Goal: Information Seeking & Learning: Learn about a topic

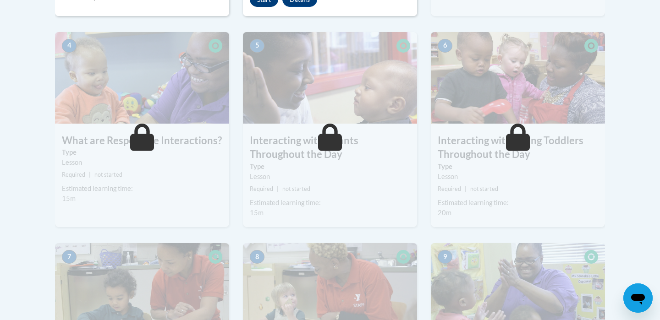
scroll to position [311, 0]
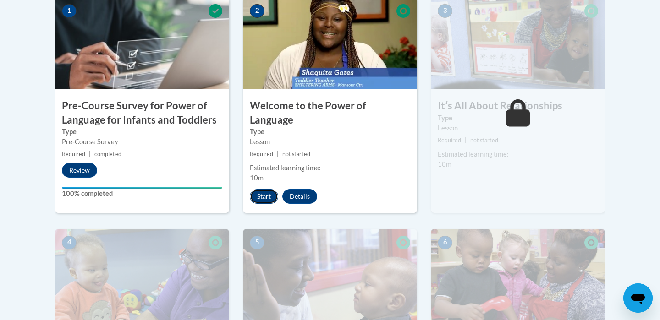
click at [266, 189] on button "Start" at bounding box center [264, 196] width 28 height 15
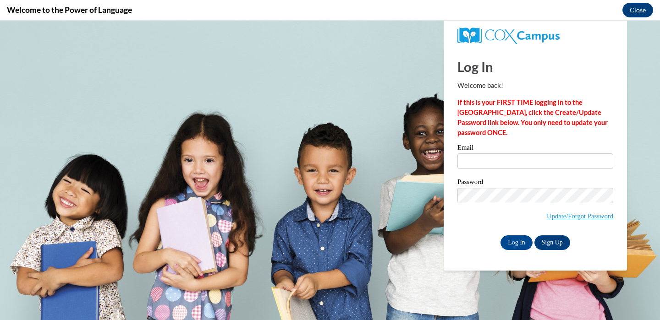
scroll to position [0, 0]
click at [481, 156] on input "Email" at bounding box center [536, 162] width 156 height 16
type input "amroland@udel.edu"
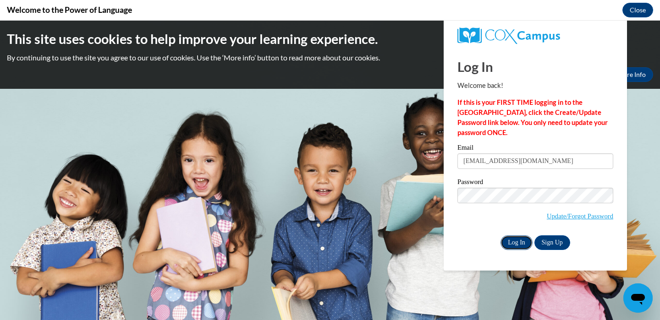
click at [523, 244] on input "Log In" at bounding box center [517, 243] width 32 height 15
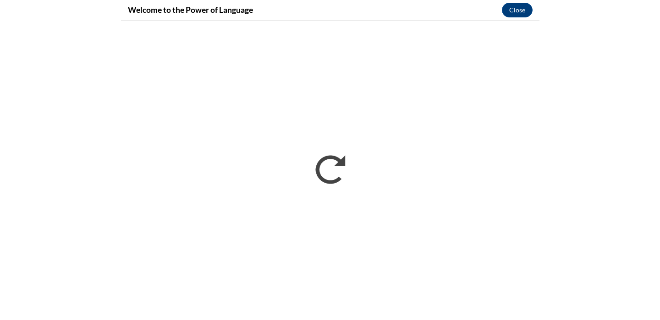
scroll to position [339, 0]
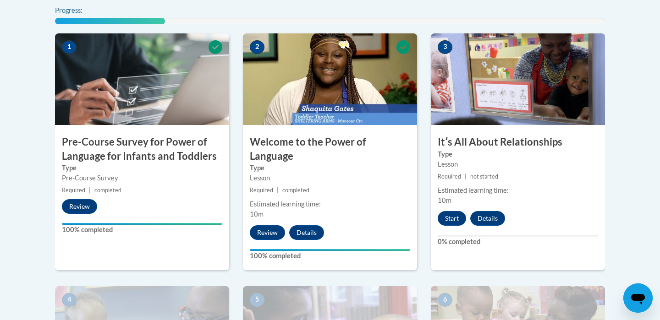
scroll to position [314, 0]
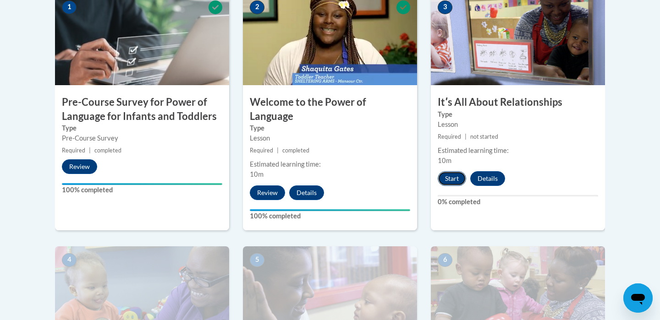
click at [454, 181] on button "Start" at bounding box center [452, 178] width 28 height 15
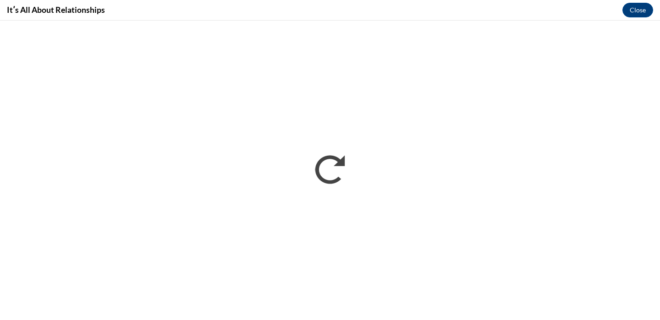
scroll to position [0, 0]
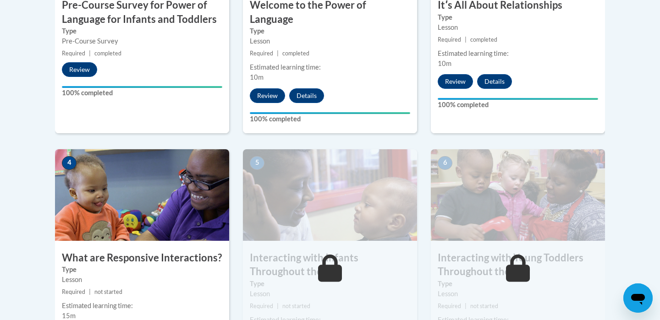
scroll to position [508, 0]
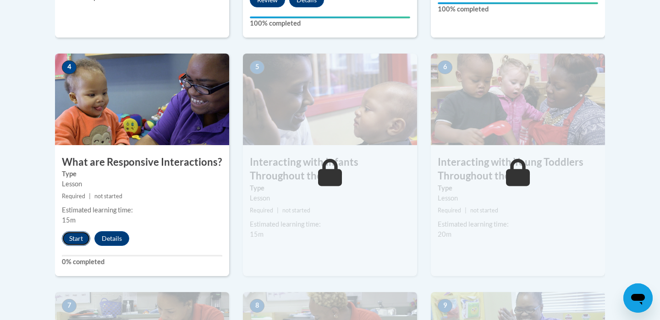
click at [80, 232] on button "Start" at bounding box center [76, 239] width 28 height 15
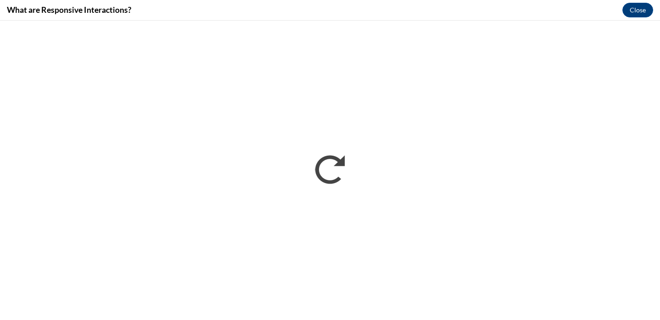
scroll to position [0, 0]
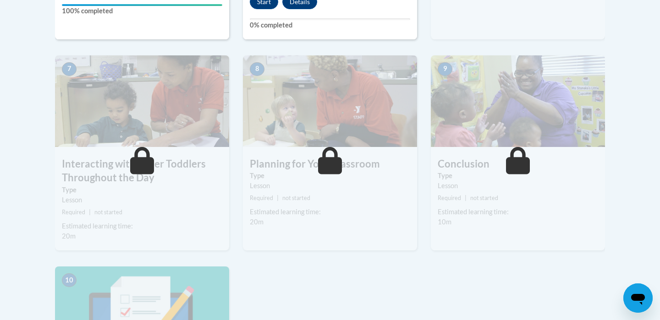
scroll to position [590, 0]
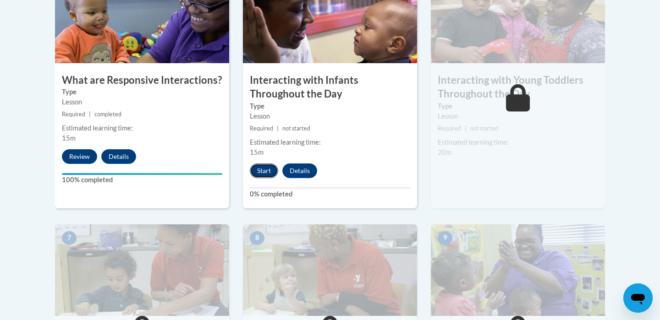
click at [266, 164] on button "Start" at bounding box center [264, 171] width 28 height 15
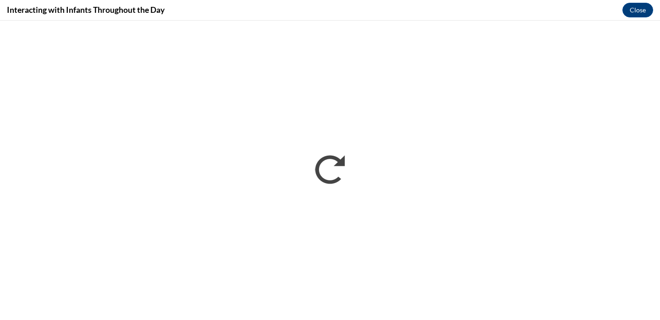
scroll to position [0, 0]
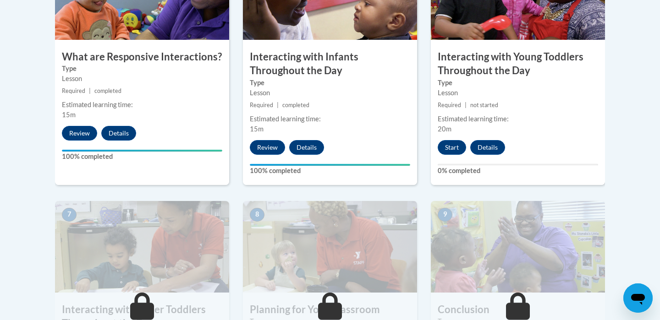
scroll to position [618, 0]
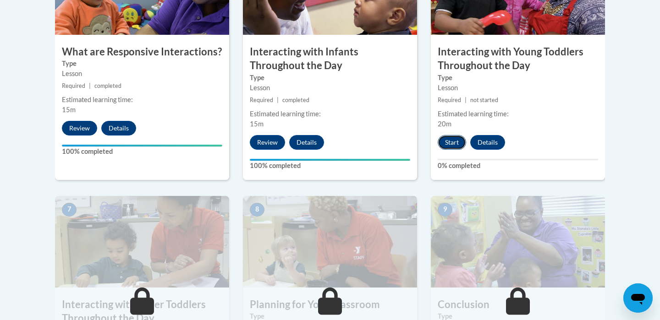
click at [446, 135] on button "Start" at bounding box center [452, 142] width 28 height 15
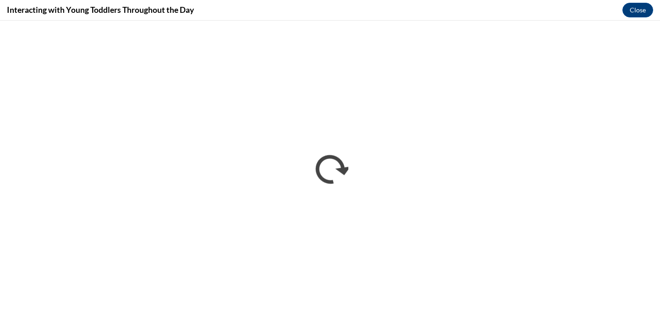
scroll to position [0, 0]
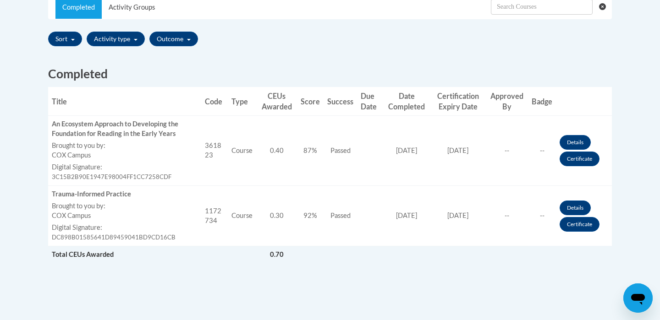
scroll to position [298, 0]
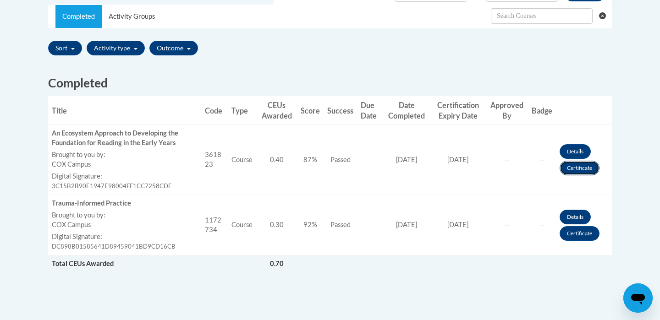
click at [572, 171] on link "Certificate" at bounding box center [580, 168] width 40 height 15
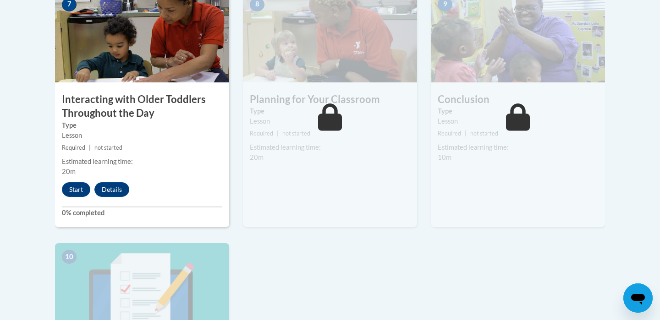
scroll to position [954, 0]
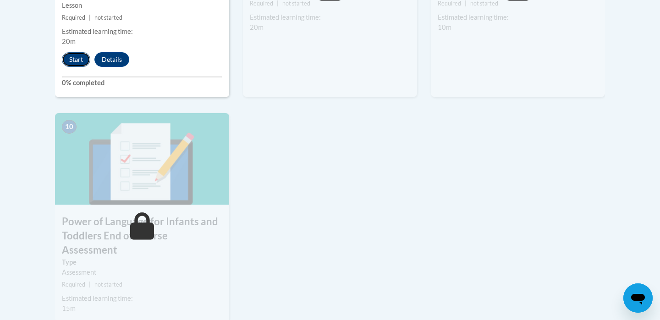
click at [81, 52] on button "Start" at bounding box center [76, 59] width 28 height 15
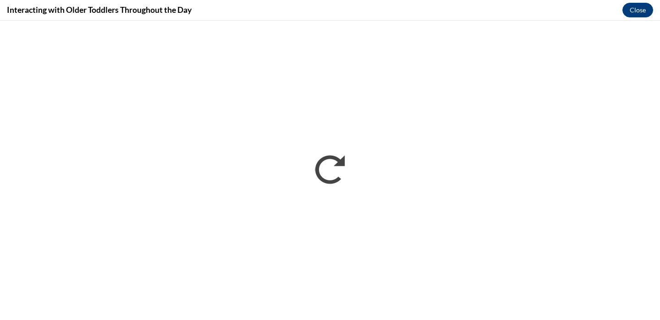
scroll to position [0, 0]
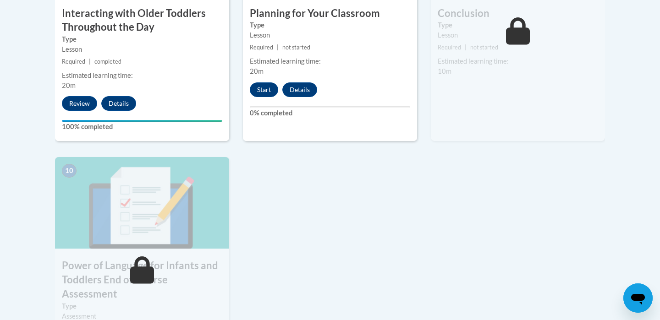
scroll to position [917, 0]
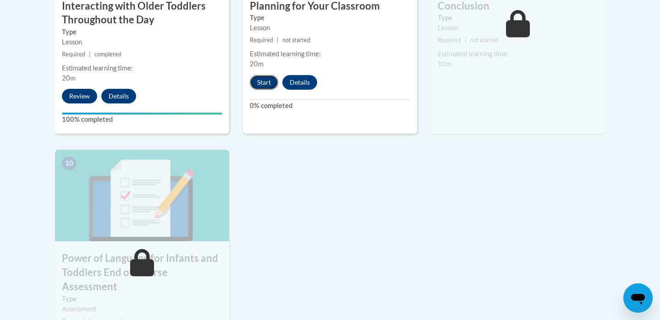
click at [271, 75] on button "Start" at bounding box center [264, 82] width 28 height 15
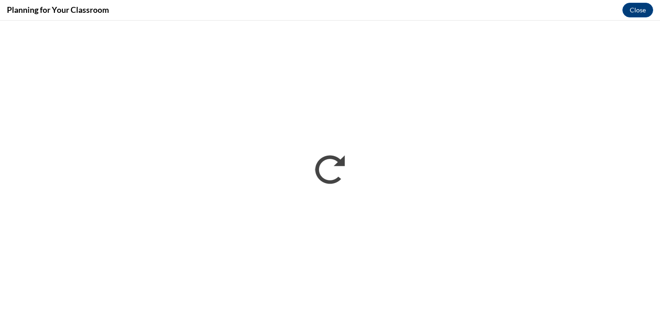
scroll to position [0, 0]
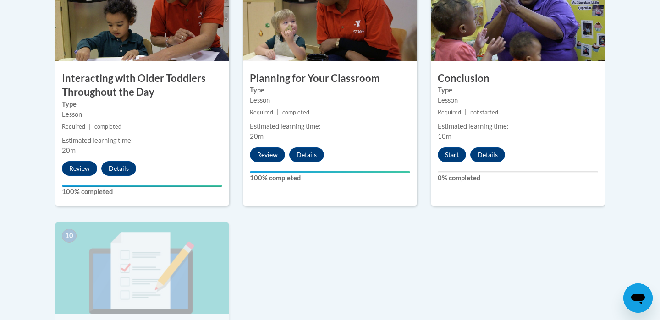
scroll to position [809, 0]
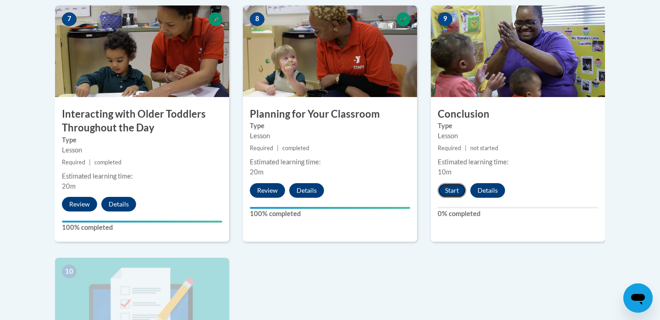
click at [454, 183] on button "Start" at bounding box center [452, 190] width 28 height 15
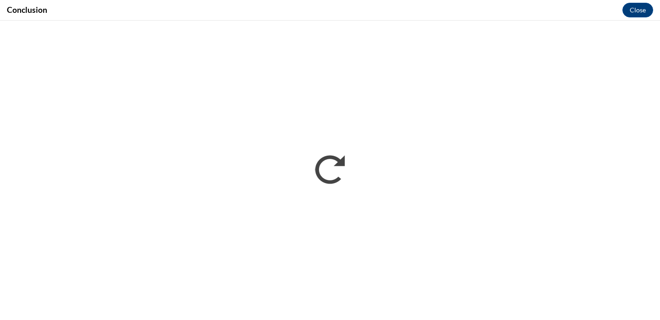
scroll to position [0, 0]
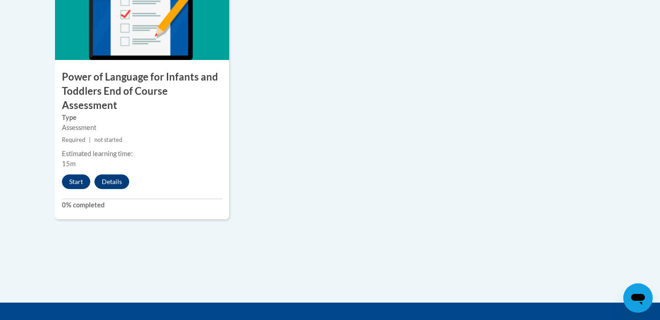
scroll to position [1203, 0]
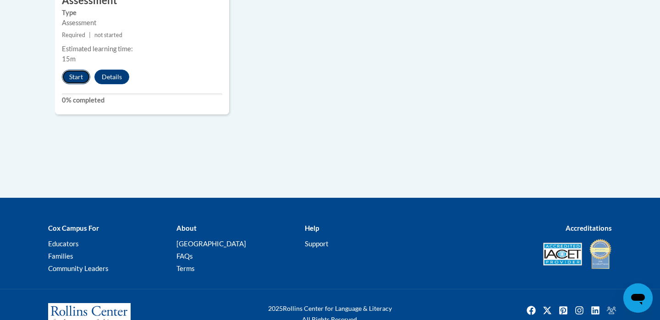
click at [80, 70] on button "Start" at bounding box center [76, 77] width 28 height 15
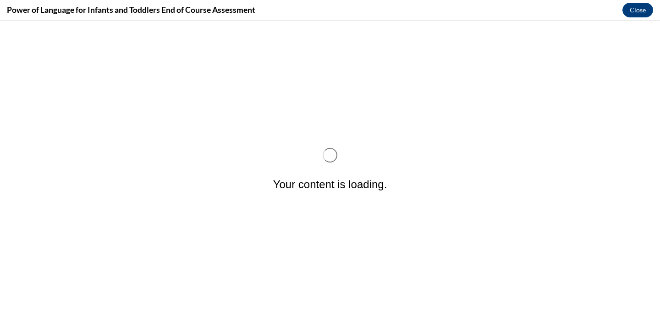
scroll to position [0, 0]
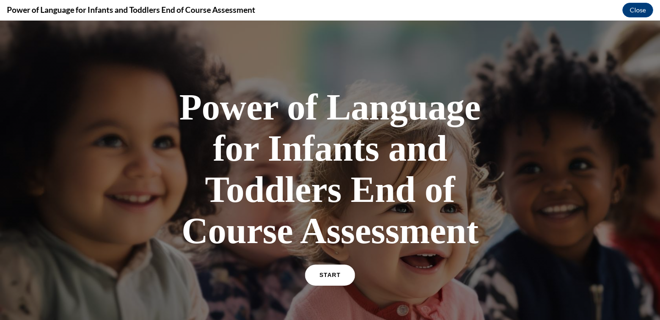
click at [325, 277] on span "START" at bounding box center [330, 275] width 21 height 7
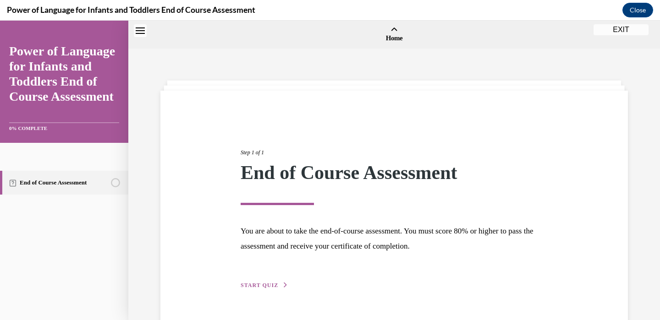
scroll to position [28, 0]
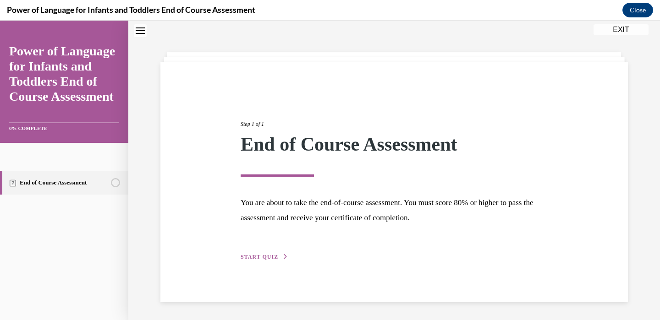
click at [270, 260] on span "START QUIZ" at bounding box center [260, 257] width 38 height 6
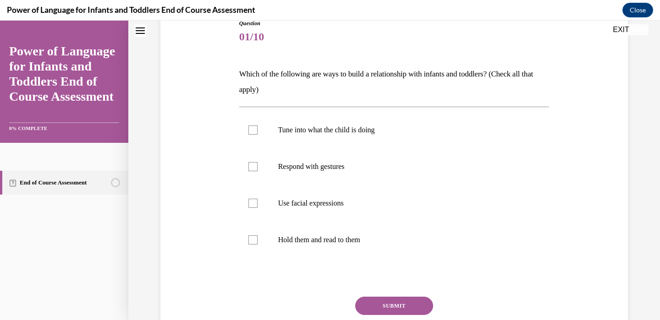
scroll to position [109, 0]
click at [324, 142] on label "Tune into what the child is doing" at bounding box center [394, 129] width 310 height 37
click at [258, 134] on input "Tune into what the child is doing" at bounding box center [252, 129] width 9 height 9
checkbox input "true"
click at [321, 169] on p "Respond with gestures" at bounding box center [402, 165] width 248 height 9
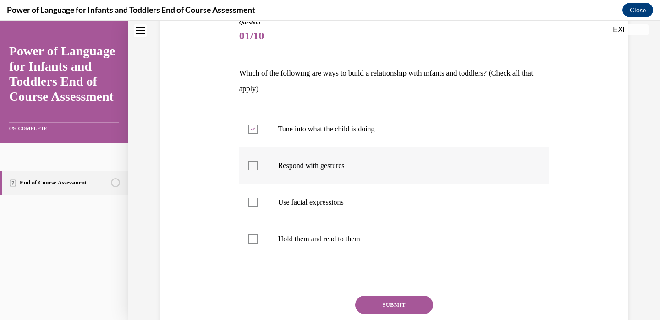
click at [258, 169] on input "Respond with gestures" at bounding box center [252, 165] width 9 height 9
checkbox input "true"
click at [316, 205] on p "Use facial expressions" at bounding box center [402, 202] width 248 height 9
click at [258, 205] on input "Use facial expressions" at bounding box center [252, 202] width 9 height 9
checkbox input "true"
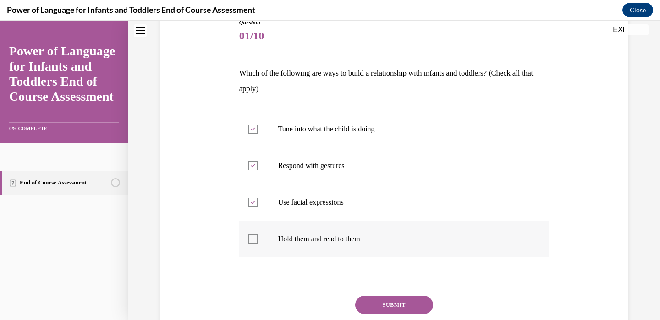
click at [316, 233] on label "Hold them and read to them" at bounding box center [394, 239] width 310 height 37
click at [258, 235] on input "Hold them and read to them" at bounding box center [252, 239] width 9 height 9
checkbox input "true"
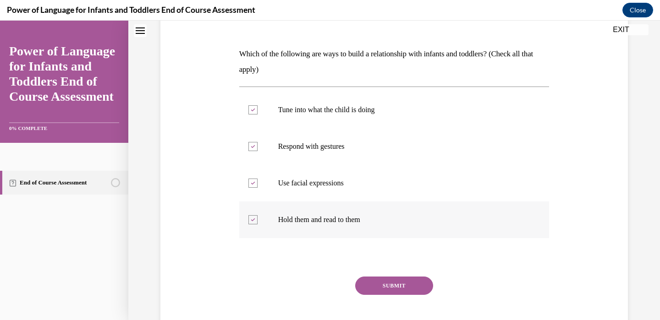
scroll to position [132, 0]
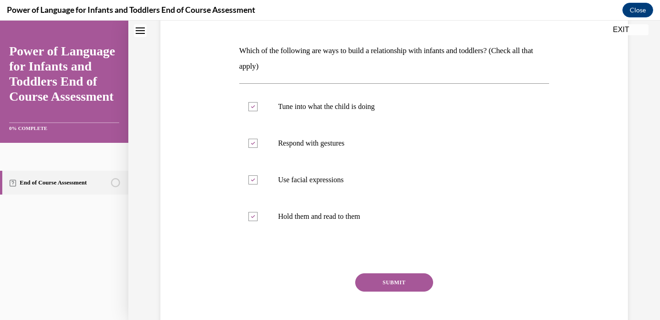
click at [380, 279] on button "SUBMIT" at bounding box center [394, 283] width 78 height 18
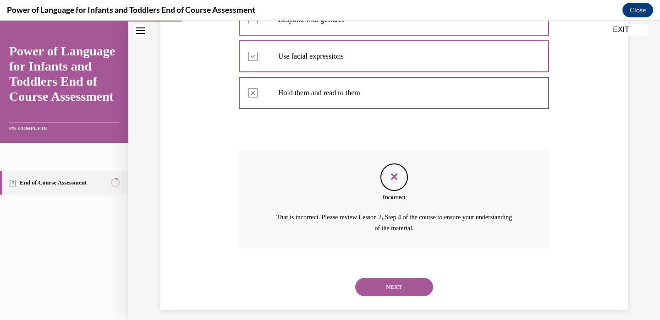
scroll to position [263, 0]
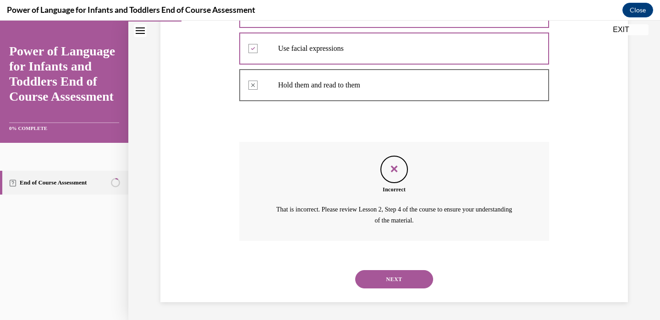
click at [381, 283] on button "NEXT" at bounding box center [394, 279] width 78 height 18
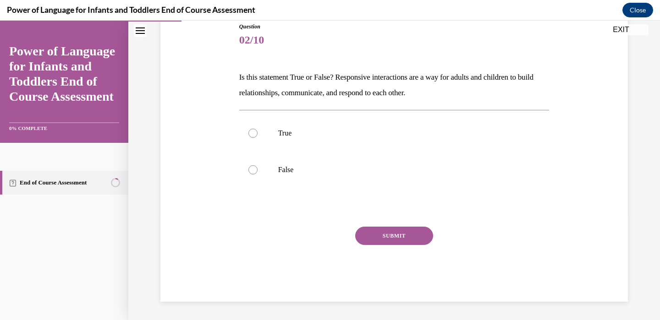
scroll to position [102, 0]
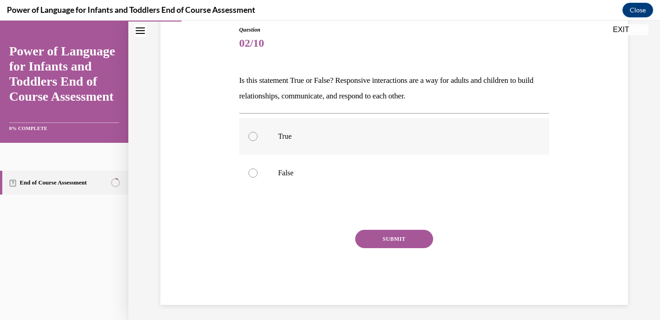
click at [285, 143] on label "True" at bounding box center [394, 136] width 310 height 37
click at [258, 141] on input "True" at bounding box center [252, 136] width 9 height 9
radio input "true"
click at [363, 241] on button "SUBMIT" at bounding box center [394, 239] width 78 height 18
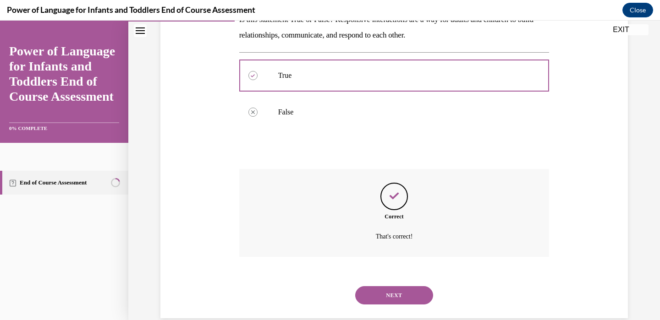
scroll to position [179, 0]
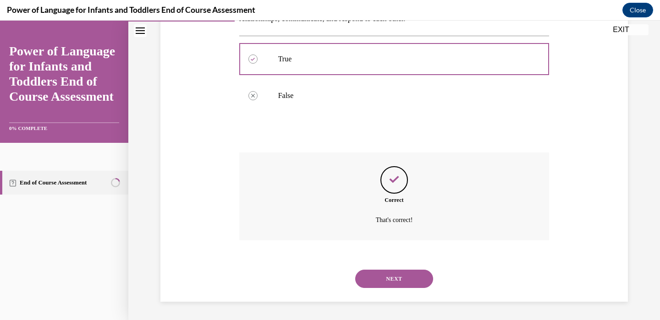
click at [383, 281] on button "NEXT" at bounding box center [394, 279] width 78 height 18
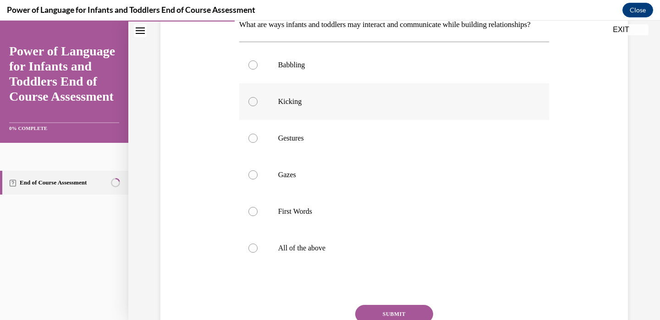
scroll to position [165, 0]
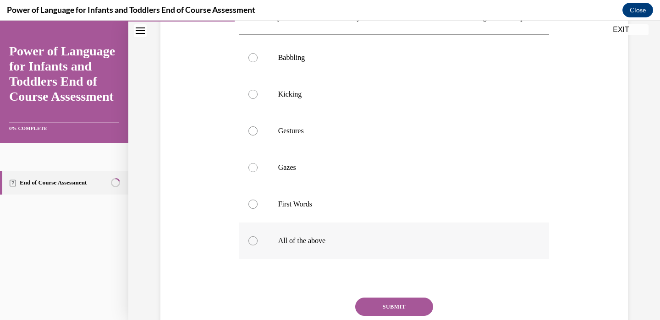
click at [359, 246] on p "All of the above" at bounding box center [402, 241] width 248 height 9
click at [258, 246] on input "All of the above" at bounding box center [252, 241] width 9 height 9
radio input "true"
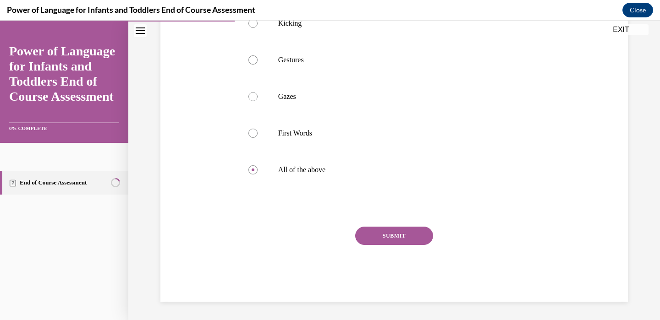
click at [402, 245] on button "SUBMIT" at bounding box center [394, 236] width 78 height 18
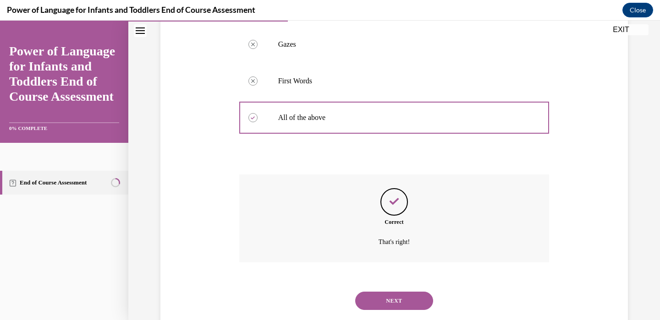
scroll to position [326, 0]
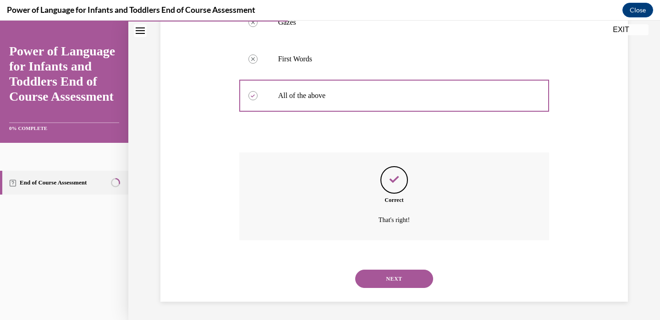
click at [395, 272] on button "NEXT" at bounding box center [394, 279] width 78 height 18
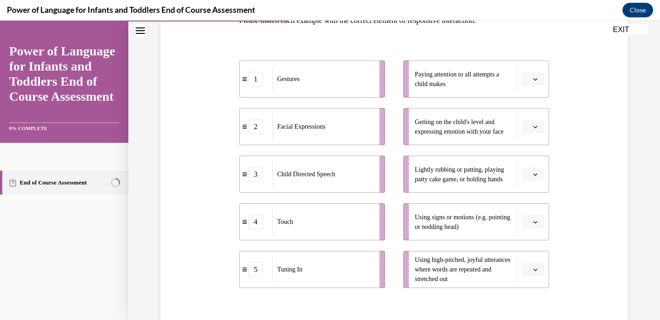
scroll to position [162, 0]
click at [532, 219] on span "button" at bounding box center [535, 222] width 6 height 6
click at [531, 131] on span "1" at bounding box center [529, 127] width 3 height 7
click at [536, 173] on icon "button" at bounding box center [535, 174] width 5 height 5
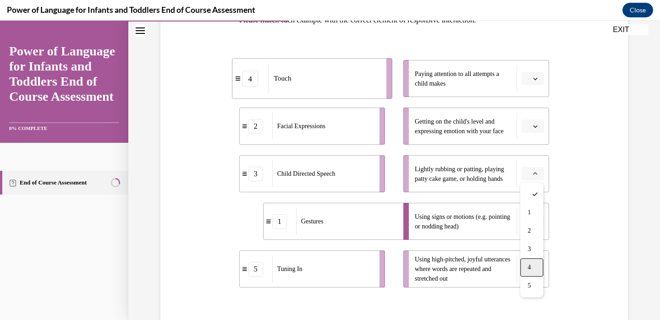
click at [531, 267] on div "4" at bounding box center [531, 268] width 23 height 18
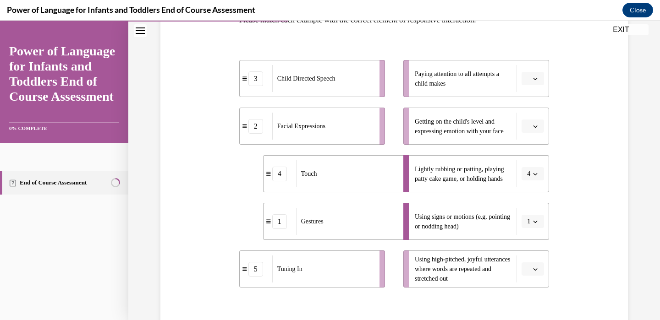
click at [529, 78] on span "Please select an option" at bounding box center [528, 78] width 3 height 9
click at [534, 189] on div "5" at bounding box center [531, 191] width 23 height 18
click at [537, 269] on icon "button" at bounding box center [535, 269] width 5 height 5
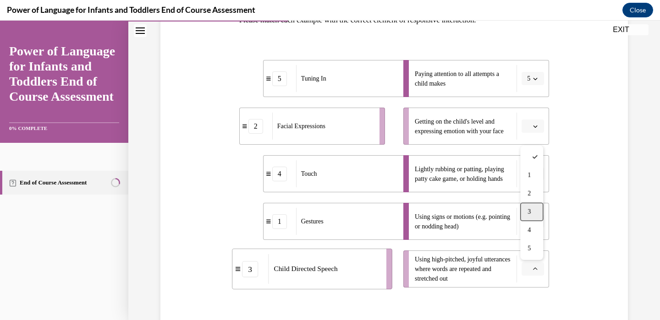
click at [537, 210] on div "3" at bounding box center [531, 212] width 23 height 18
click at [532, 129] on button "button" at bounding box center [533, 127] width 22 height 14
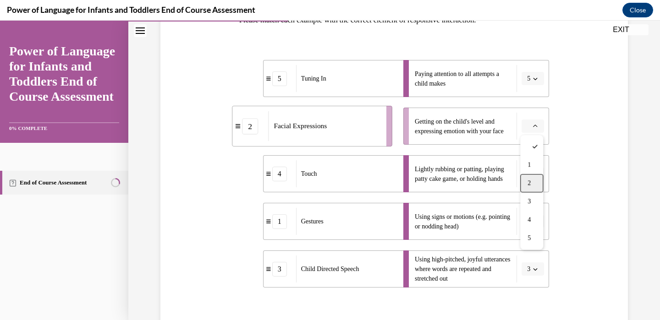
click at [534, 181] on div "2" at bounding box center [531, 183] width 23 height 18
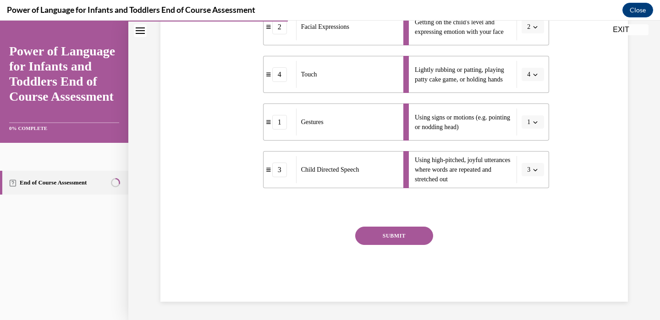
click at [394, 236] on button "SUBMIT" at bounding box center [394, 236] width 78 height 18
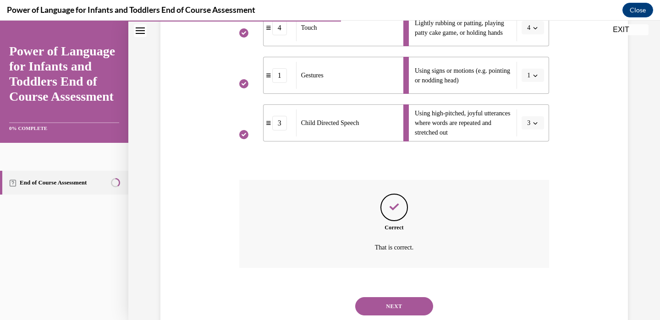
scroll to position [336, 0]
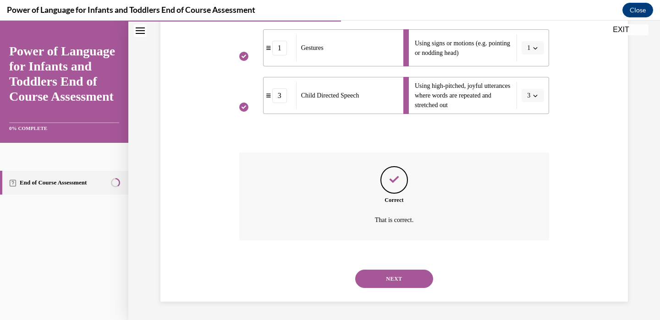
click at [396, 279] on button "NEXT" at bounding box center [394, 279] width 78 height 18
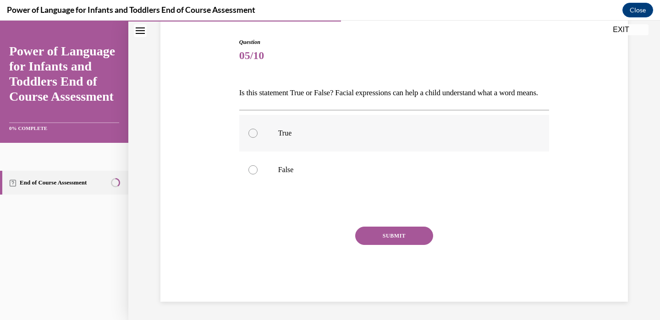
click at [289, 146] on label "True" at bounding box center [394, 133] width 310 height 37
click at [258, 138] on input "True" at bounding box center [252, 133] width 9 height 9
radio input "true"
click at [398, 236] on button "SUBMIT" at bounding box center [394, 236] width 78 height 18
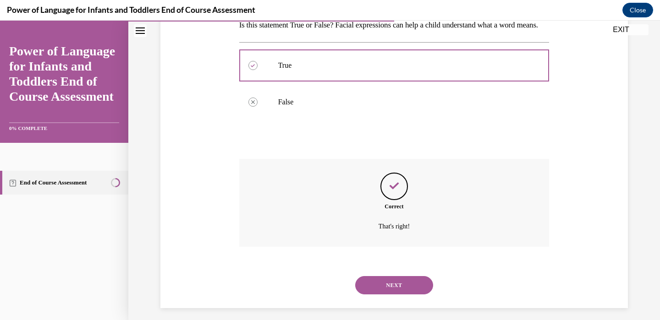
scroll to position [179, 0]
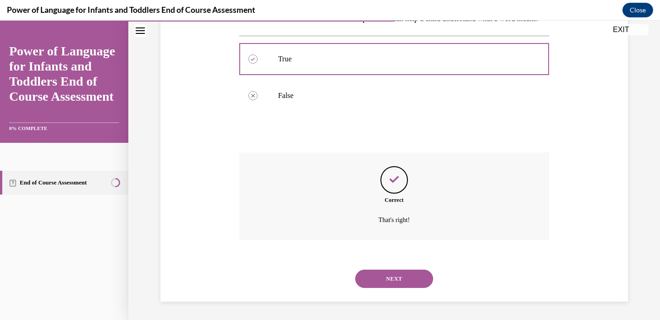
click at [393, 275] on button "NEXT" at bounding box center [394, 279] width 78 height 18
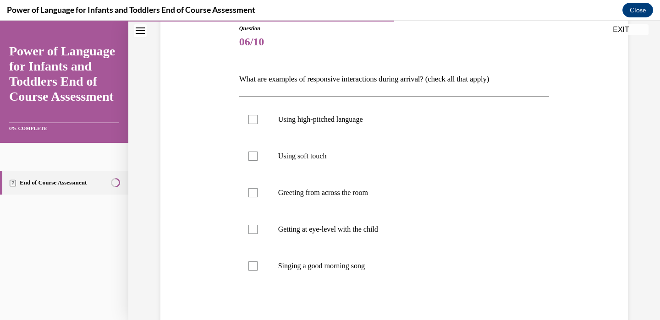
scroll to position [103, 0]
click at [339, 226] on p "Getting at eye-level with the child" at bounding box center [402, 230] width 248 height 9
click at [258, 226] on input "Getting at eye-level with the child" at bounding box center [252, 230] width 9 height 9
checkbox input "true"
click at [331, 261] on label "Singing a good morning song" at bounding box center [394, 266] width 310 height 37
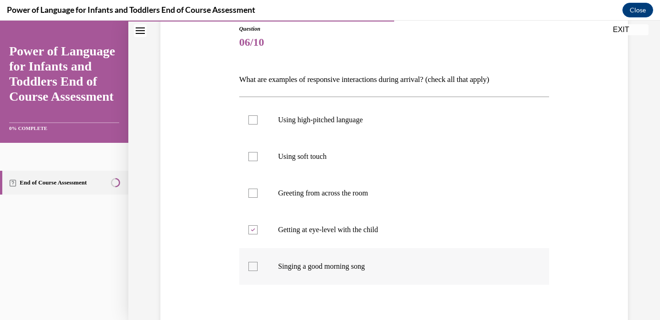
click at [258, 262] on input "Singing a good morning song" at bounding box center [252, 266] width 9 height 9
checkbox input "true"
click at [366, 125] on label "Using high-pitched language" at bounding box center [394, 120] width 310 height 37
click at [258, 125] on input "Using high-pitched language" at bounding box center [252, 120] width 9 height 9
checkbox input "true"
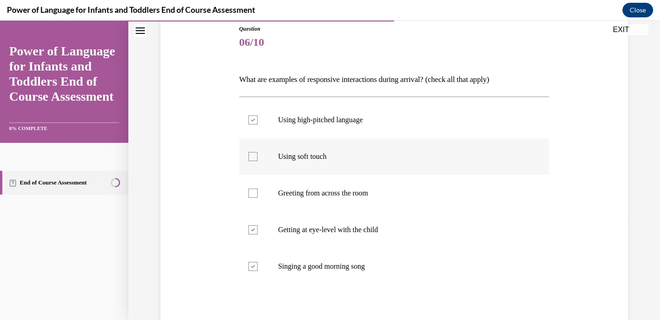
click at [361, 158] on p "Using soft touch" at bounding box center [402, 156] width 248 height 9
click at [258, 158] on input "Using soft touch" at bounding box center [252, 156] width 9 height 9
checkbox input "true"
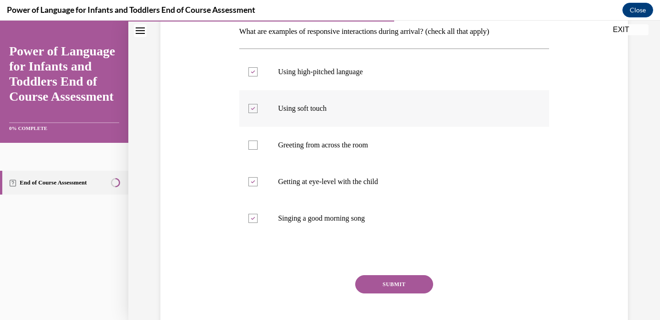
scroll to position [199, 0]
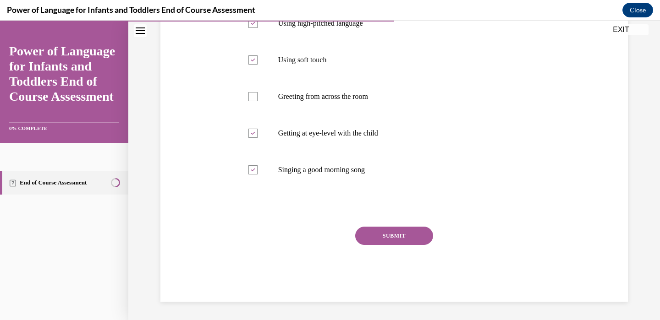
click at [381, 237] on button "SUBMIT" at bounding box center [394, 236] width 78 height 18
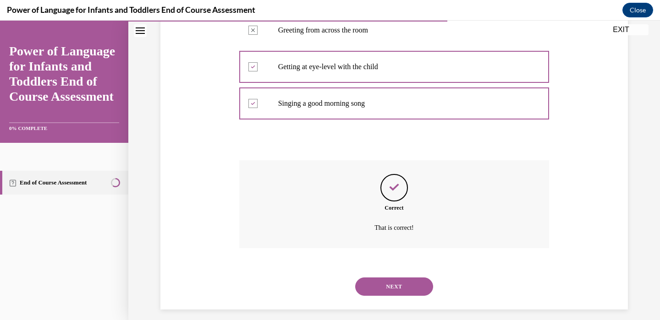
scroll to position [274, 0]
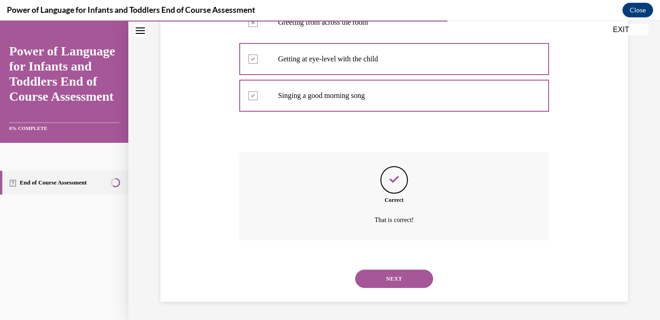
click at [386, 269] on div "NEXT" at bounding box center [394, 279] width 310 height 37
click at [386, 276] on button "NEXT" at bounding box center [394, 279] width 78 height 18
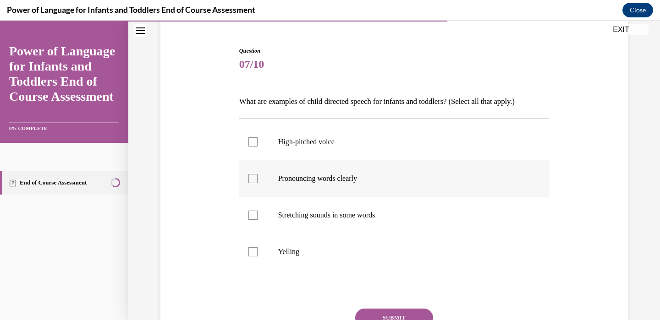
scroll to position [83, 0]
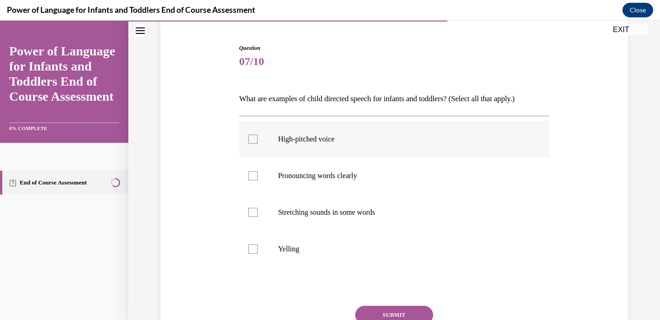
click at [367, 148] on label "High-pitched voice" at bounding box center [394, 139] width 310 height 37
click at [258, 144] on input "High-pitched voice" at bounding box center [252, 139] width 9 height 9
checkbox input "true"
click at [355, 206] on label "Stretching sounds in some words" at bounding box center [394, 212] width 310 height 37
click at [258, 208] on input "Stretching sounds in some words" at bounding box center [252, 212] width 9 height 9
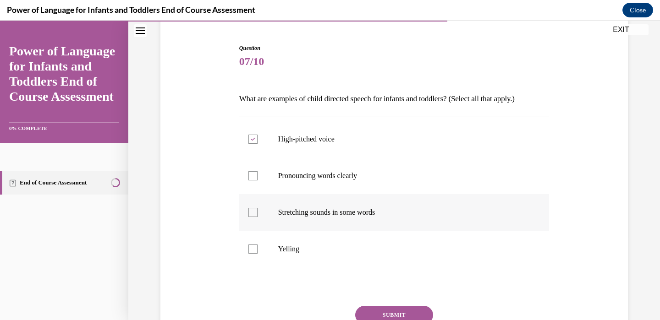
checkbox input "true"
click at [362, 182] on label "Pronouncing words clearly" at bounding box center [394, 176] width 310 height 37
click at [258, 181] on input "Pronouncing words clearly" at bounding box center [252, 175] width 9 height 9
checkbox input "true"
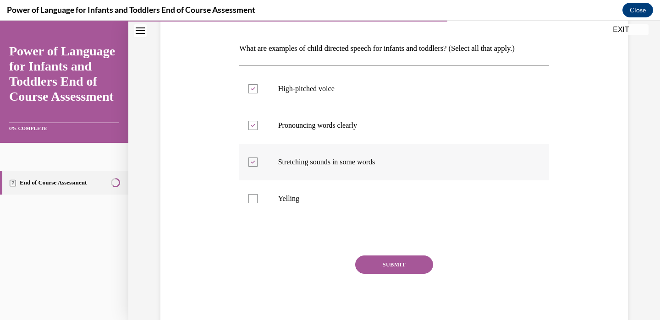
scroll to position [141, 0]
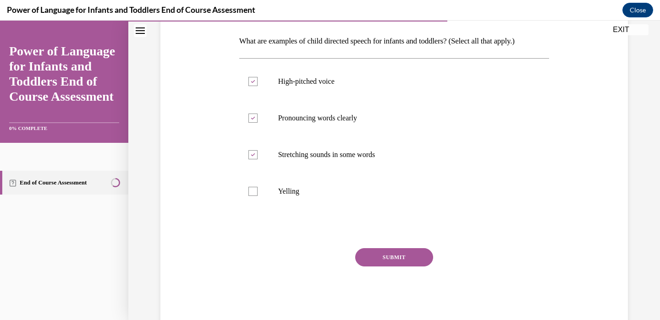
click at [381, 258] on button "SUBMIT" at bounding box center [394, 257] width 78 height 18
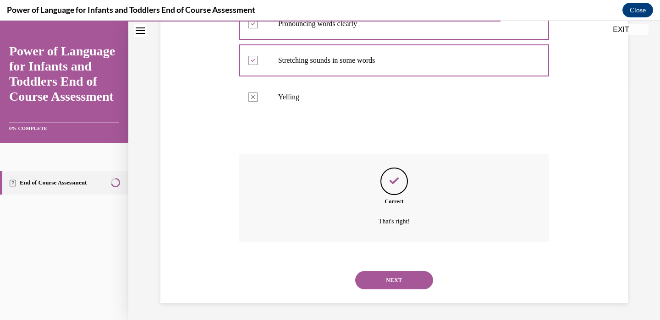
scroll to position [237, 0]
click at [381, 273] on button "NEXT" at bounding box center [394, 279] width 78 height 18
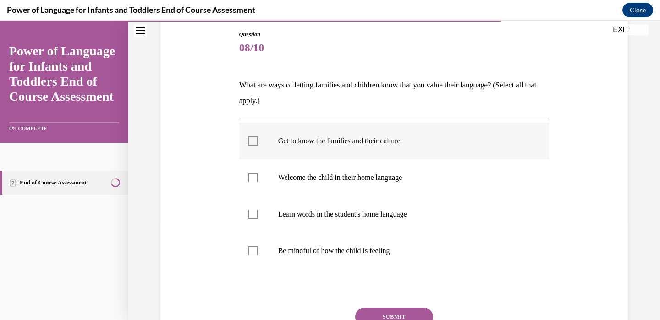
scroll to position [96, 0]
click at [386, 149] on label "Get to know the families and their culture" at bounding box center [394, 142] width 310 height 37
click at [258, 147] on input "Get to know the families and their culture" at bounding box center [252, 142] width 9 height 9
checkbox input "true"
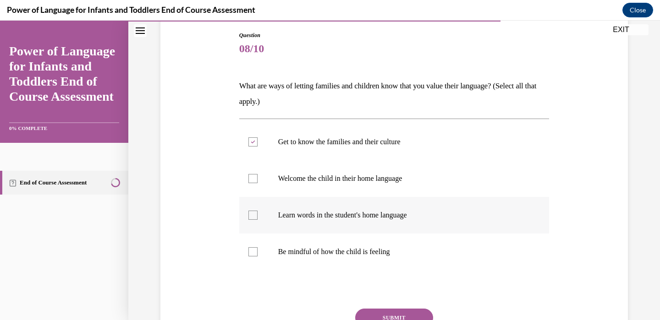
click at [373, 213] on p "Learn words in the student's home language" at bounding box center [402, 215] width 248 height 9
click at [258, 213] on input "Learn words in the student's home language" at bounding box center [252, 215] width 9 height 9
checkbox input "true"
click at [376, 184] on label "Welcome the child in their home language" at bounding box center [394, 178] width 310 height 37
click at [258, 183] on input "Welcome the child in their home language" at bounding box center [252, 178] width 9 height 9
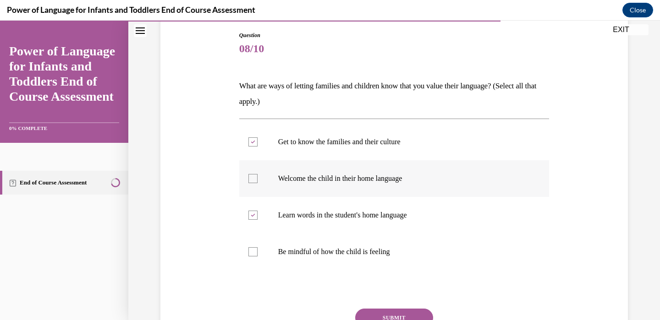
checkbox input "true"
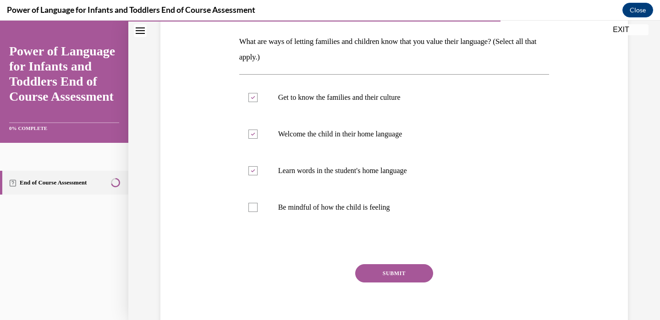
click at [385, 281] on button "SUBMIT" at bounding box center [394, 274] width 78 height 18
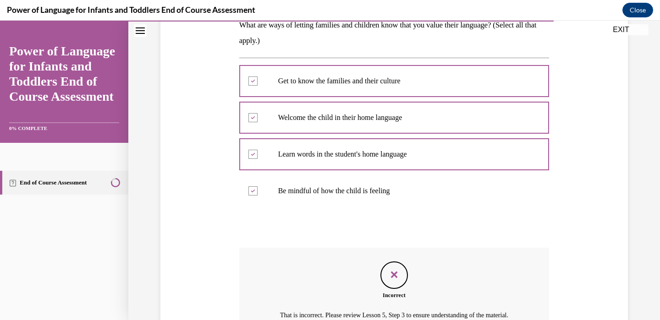
scroll to position [263, 0]
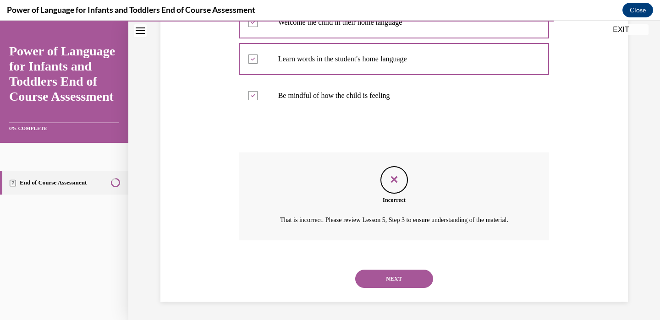
click at [385, 276] on button "NEXT" at bounding box center [394, 279] width 78 height 18
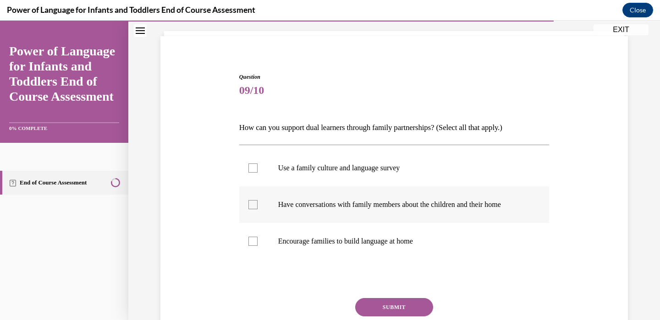
scroll to position [55, 0]
click at [378, 209] on p "Have conversations with family members about the children and their home" at bounding box center [402, 204] width 248 height 9
click at [258, 209] on input "Have conversations with family members about the children and their home" at bounding box center [252, 204] width 9 height 9
checkbox input "true"
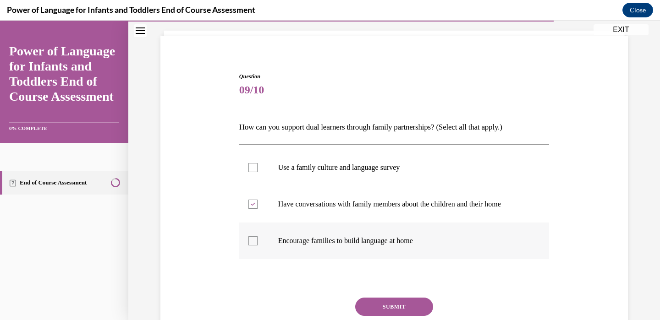
click at [371, 244] on p "Encourage families to build language at home" at bounding box center [402, 241] width 248 height 9
click at [258, 244] on input "Encourage families to build language at home" at bounding box center [252, 241] width 9 height 9
checkbox input "true"
click at [390, 308] on button "SUBMIT" at bounding box center [394, 307] width 78 height 18
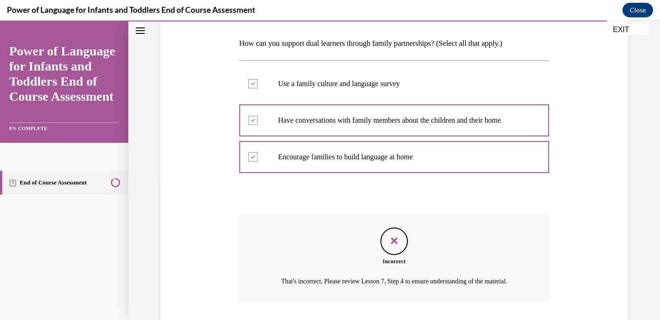
scroll to position [211, 0]
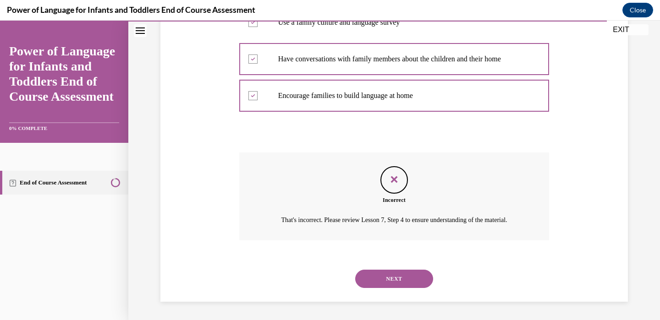
click at [387, 290] on div "NEXT" at bounding box center [394, 279] width 310 height 37
click at [387, 280] on button "NEXT" at bounding box center [394, 279] width 78 height 18
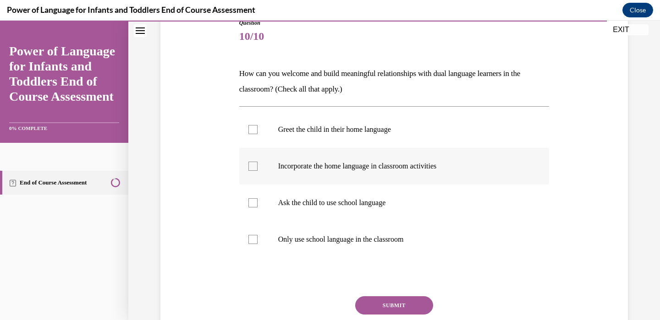
scroll to position [110, 0]
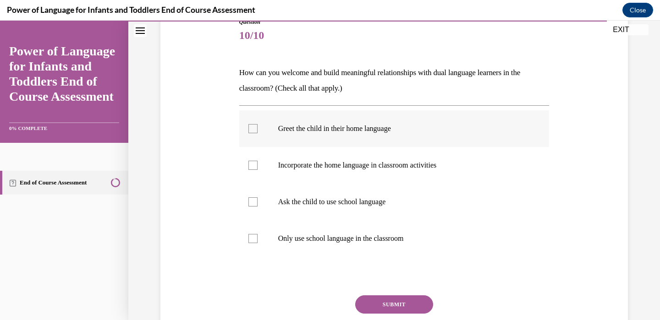
click at [379, 130] on p "Greet the child in their home language" at bounding box center [402, 128] width 248 height 9
click at [258, 130] on input "Greet the child in their home language" at bounding box center [252, 128] width 9 height 9
checkbox input "true"
click at [375, 166] on p "Incorporate the home language in classroom activities" at bounding box center [402, 165] width 248 height 9
click at [258, 166] on input "Incorporate the home language in classroom activities" at bounding box center [252, 165] width 9 height 9
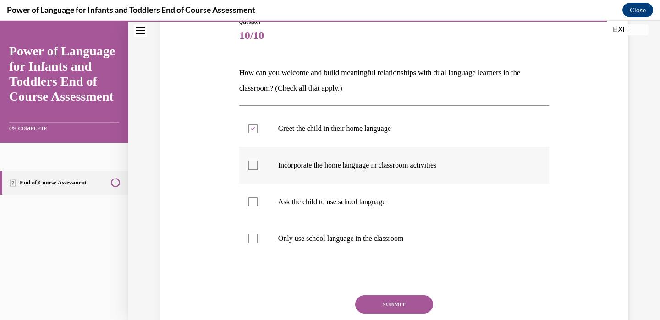
checkbox input "true"
click at [378, 303] on button "SUBMIT" at bounding box center [394, 305] width 78 height 18
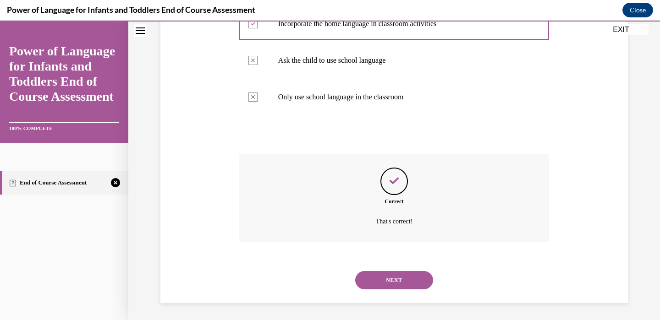
scroll to position [253, 0]
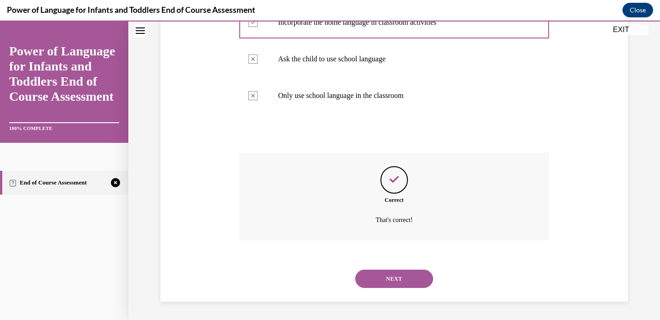
click at [378, 275] on button "NEXT" at bounding box center [394, 279] width 78 height 18
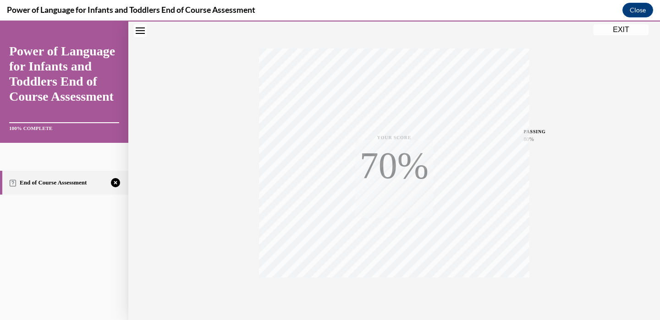
scroll to position [170, 0]
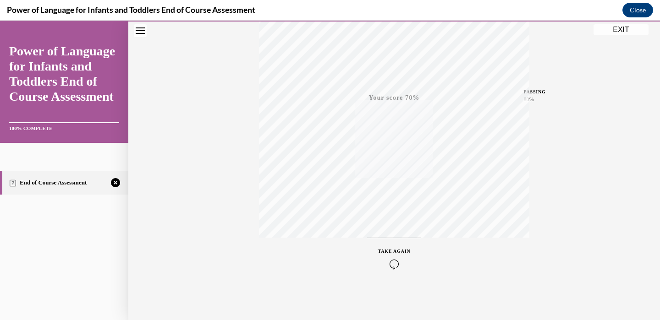
click at [395, 259] on icon "button" at bounding box center [394, 264] width 33 height 10
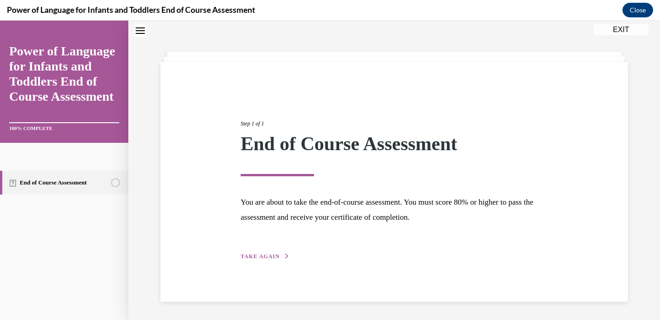
scroll to position [29, 0]
click at [285, 255] on icon "button" at bounding box center [287, 256] width 6 height 5
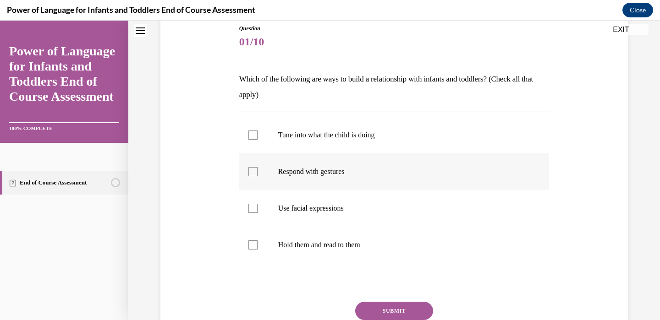
scroll to position [104, 0]
click at [300, 215] on label "Use facial expressions" at bounding box center [394, 208] width 310 height 37
click at [258, 213] on input "Use facial expressions" at bounding box center [252, 208] width 9 height 9
checkbox input "true"
click at [299, 179] on label "Respond with gestures" at bounding box center [394, 171] width 310 height 37
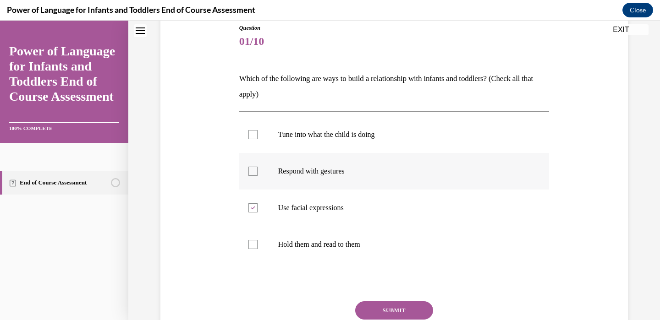
click at [258, 176] on input "Respond with gestures" at bounding box center [252, 171] width 9 height 9
checkbox input "true"
click at [299, 137] on p "Tune into what the child is doing" at bounding box center [402, 134] width 248 height 9
click at [258, 137] on input "Tune into what the child is doing" at bounding box center [252, 134] width 9 height 9
checkbox input "true"
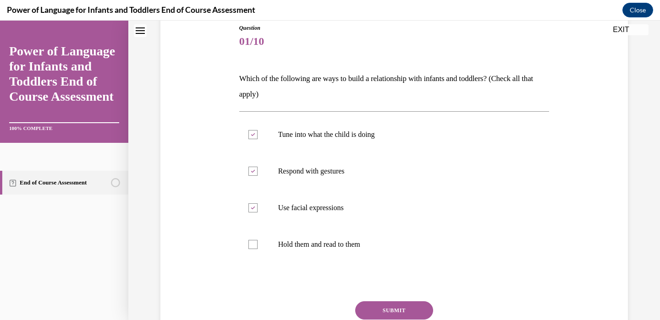
click at [379, 306] on button "SUBMIT" at bounding box center [394, 311] width 78 height 18
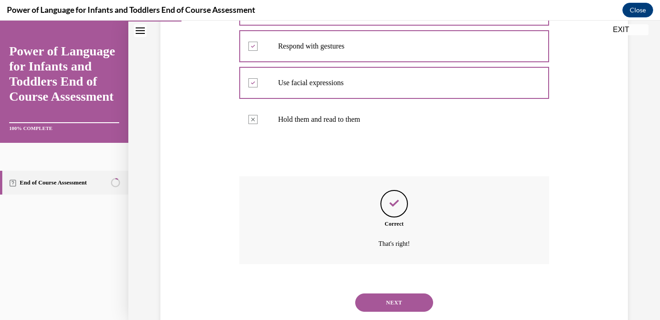
scroll to position [253, 0]
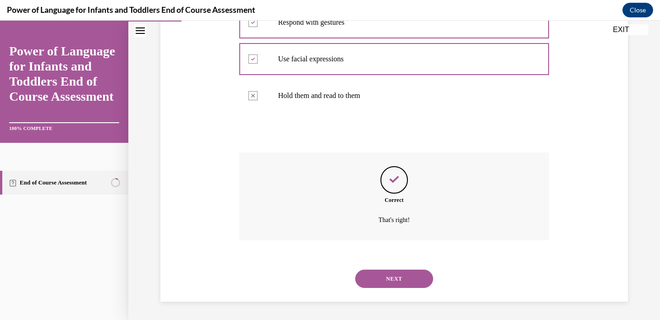
click at [381, 282] on button "NEXT" at bounding box center [394, 279] width 78 height 18
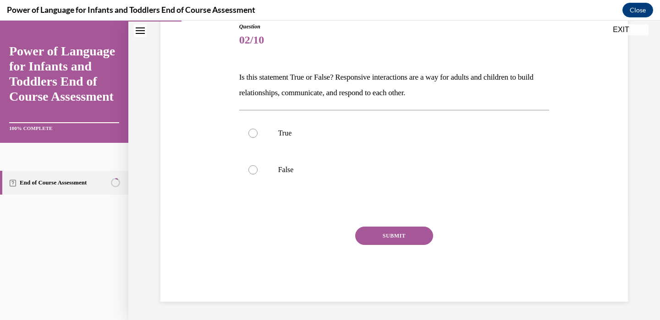
scroll to position [102, 0]
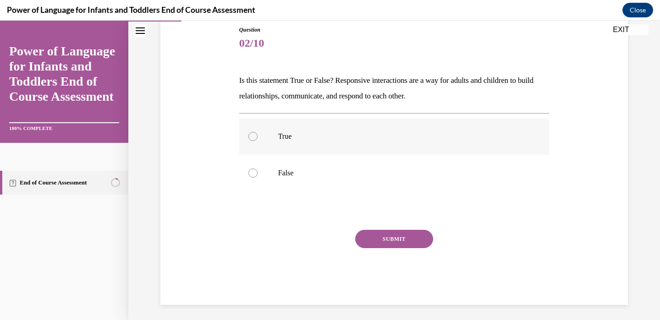
click at [316, 145] on label "True" at bounding box center [394, 136] width 310 height 37
click at [258, 141] on input "True" at bounding box center [252, 136] width 9 height 9
radio input "true"
click at [367, 231] on button "SUBMIT" at bounding box center [394, 239] width 78 height 18
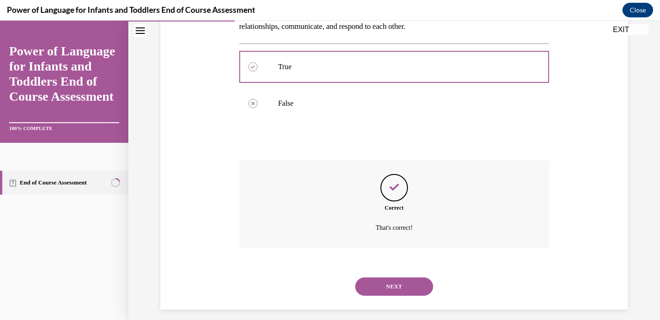
scroll to position [179, 0]
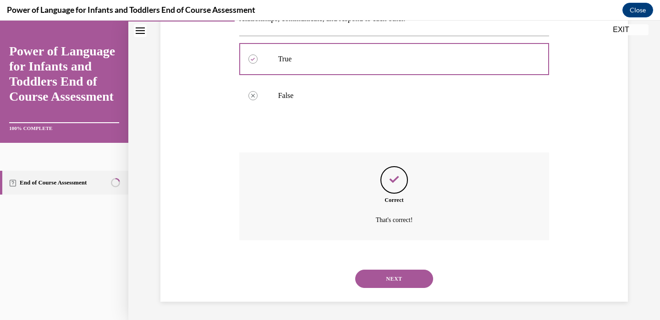
click at [378, 278] on button "NEXT" at bounding box center [394, 279] width 78 height 18
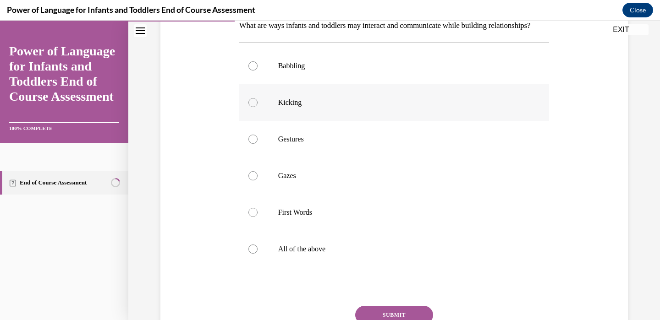
click at [377, 268] on label "All of the above" at bounding box center [394, 249] width 310 height 37
click at [258, 254] on input "All of the above" at bounding box center [252, 249] width 9 height 9
radio input "true"
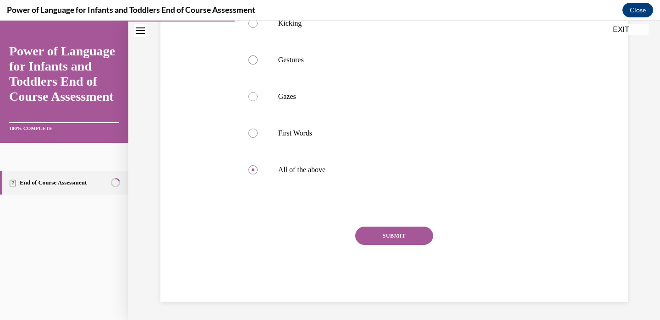
click at [386, 243] on button "SUBMIT" at bounding box center [394, 236] width 78 height 18
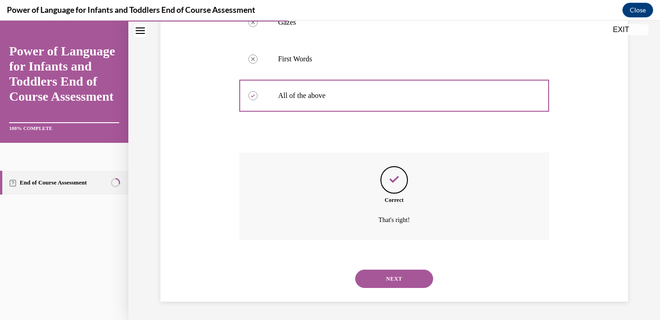
scroll to position [326, 0]
click at [387, 275] on button "NEXT" at bounding box center [394, 279] width 78 height 18
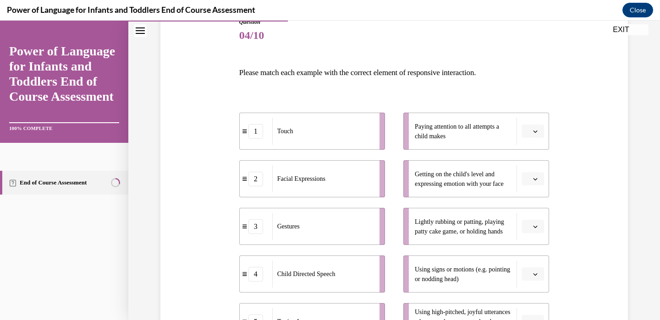
scroll to position [110, 0]
click at [533, 129] on span "button" at bounding box center [535, 131] width 6 height 6
click at [535, 241] on div "5" at bounding box center [531, 243] width 23 height 18
click at [533, 177] on icon "button" at bounding box center [535, 179] width 5 height 5
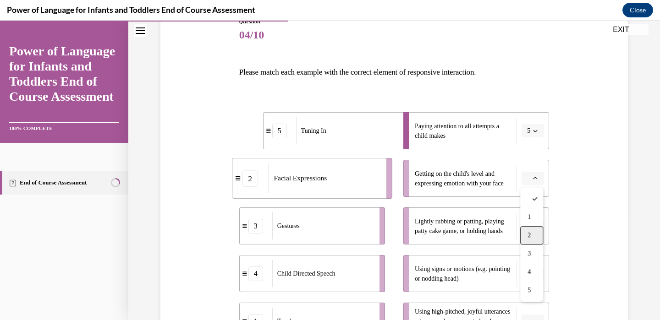
click at [529, 236] on span "2" at bounding box center [529, 235] width 3 height 7
click at [534, 224] on icon "button" at bounding box center [535, 226] width 5 height 5
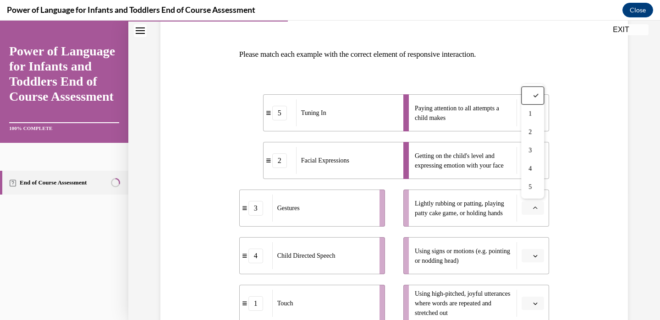
scroll to position [128, 0]
click at [531, 114] on span "1" at bounding box center [530, 113] width 3 height 7
click at [541, 257] on button "button" at bounding box center [533, 256] width 22 height 14
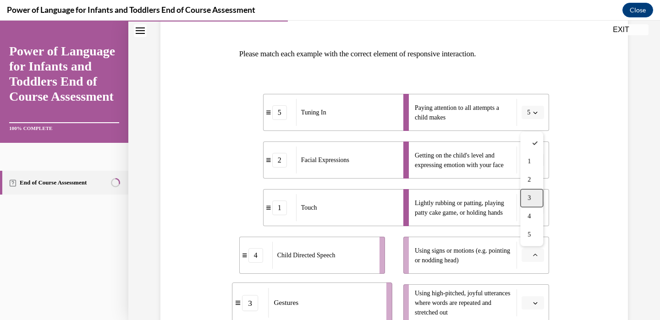
click at [538, 201] on div "3" at bounding box center [531, 198] width 23 height 18
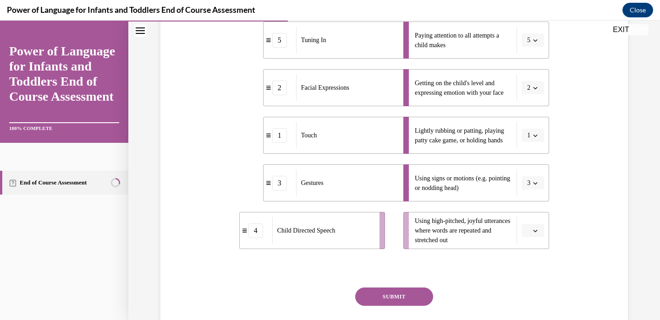
scroll to position [204, 0]
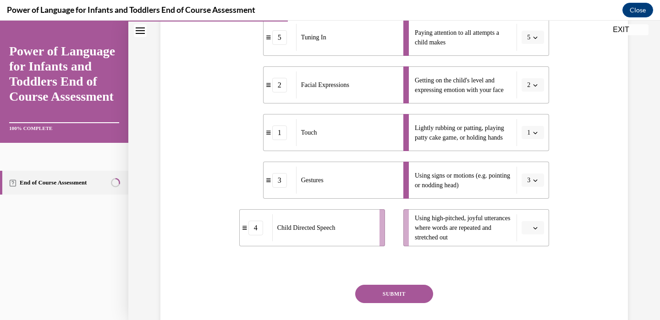
click at [537, 223] on button "button" at bounding box center [533, 228] width 22 height 14
click at [535, 188] on div "4" at bounding box center [531, 189] width 23 height 18
click at [405, 299] on button "SUBMIT" at bounding box center [394, 294] width 78 height 18
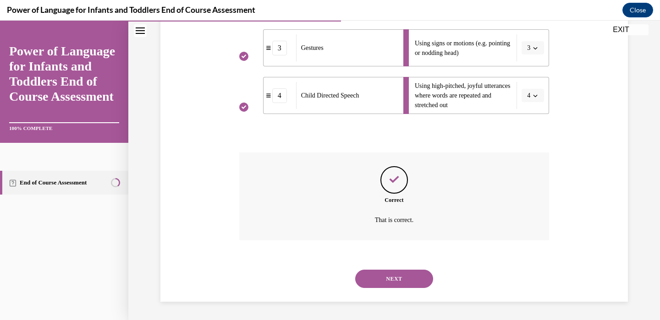
click at [408, 281] on button "NEXT" at bounding box center [394, 279] width 78 height 18
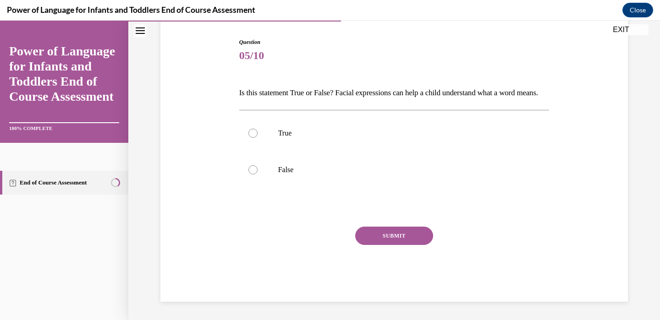
scroll to position [102, 0]
click at [386, 135] on p "True" at bounding box center [402, 133] width 248 height 9
click at [258, 135] on input "True" at bounding box center [252, 133] width 9 height 9
radio input "true"
click at [384, 234] on button "SUBMIT" at bounding box center [394, 236] width 78 height 18
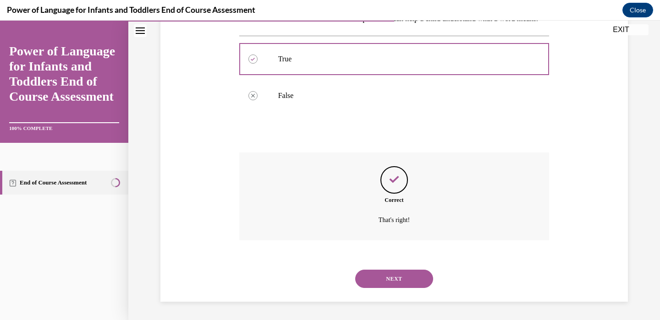
scroll to position [179, 0]
click at [386, 276] on button "NEXT" at bounding box center [394, 279] width 78 height 18
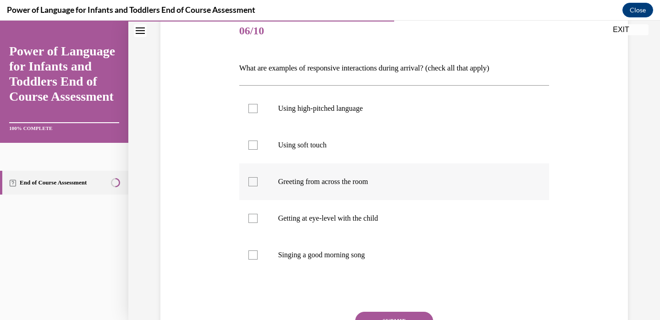
scroll to position [113, 0]
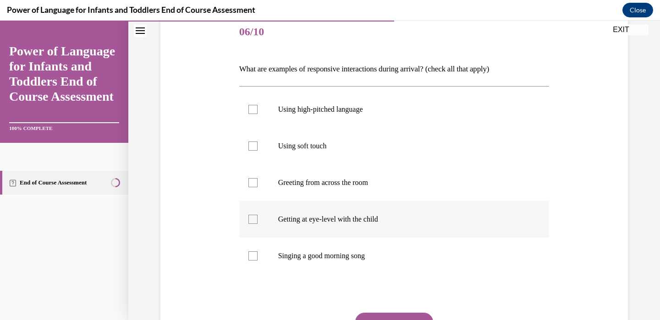
click at [373, 229] on label "Getting at eye-level with the child" at bounding box center [394, 219] width 310 height 37
click at [258, 224] on input "Getting at eye-level with the child" at bounding box center [252, 219] width 9 height 9
checkbox input "true"
click at [373, 253] on p "Singing a good morning song" at bounding box center [402, 256] width 248 height 9
click at [258, 253] on input "Singing a good morning song" at bounding box center [252, 256] width 9 height 9
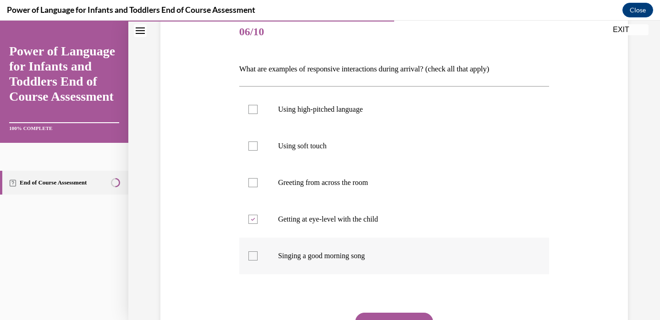
checkbox input "true"
click at [384, 150] on label "Using soft touch" at bounding box center [394, 146] width 310 height 37
click at [258, 150] on input "Using soft touch" at bounding box center [252, 146] width 9 height 9
checkbox input "true"
click at [387, 117] on label "Using high-pitched language" at bounding box center [394, 109] width 310 height 37
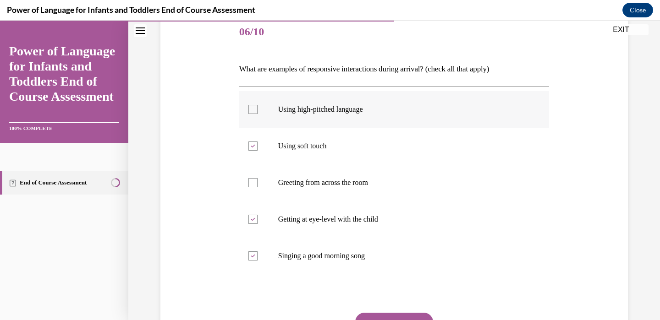
click at [258, 114] on input "Using high-pitched language" at bounding box center [252, 109] width 9 height 9
checkbox input "true"
click at [383, 315] on button "SUBMIT" at bounding box center [394, 322] width 78 height 18
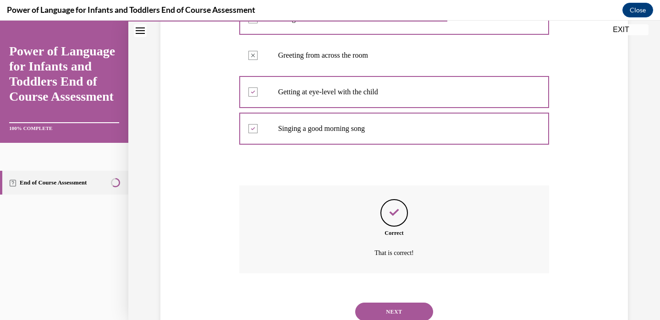
scroll to position [274, 0]
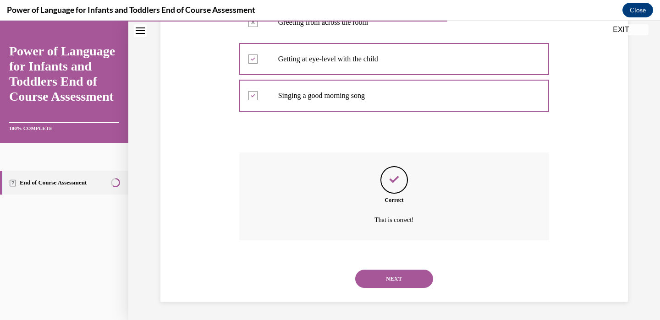
click at [378, 274] on button "NEXT" at bounding box center [394, 279] width 78 height 18
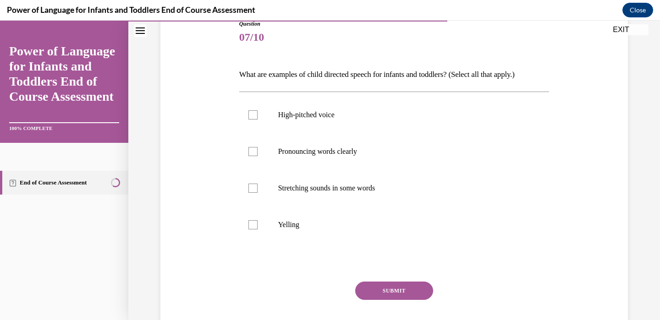
scroll to position [114, 0]
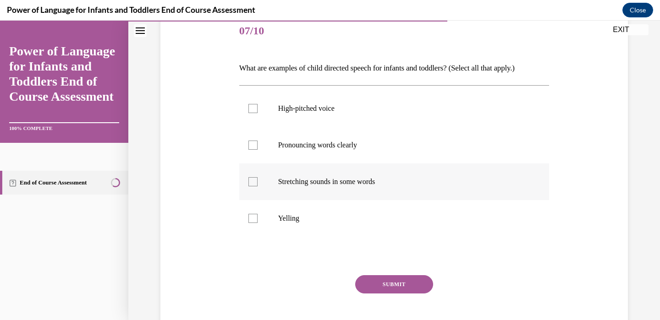
click at [376, 187] on label "Stretching sounds in some words" at bounding box center [394, 182] width 310 height 37
click at [258, 187] on input "Stretching sounds in some words" at bounding box center [252, 181] width 9 height 9
checkbox input "true"
click at [380, 153] on label "Pronouncing words clearly" at bounding box center [394, 145] width 310 height 37
click at [258, 150] on input "Pronouncing words clearly" at bounding box center [252, 145] width 9 height 9
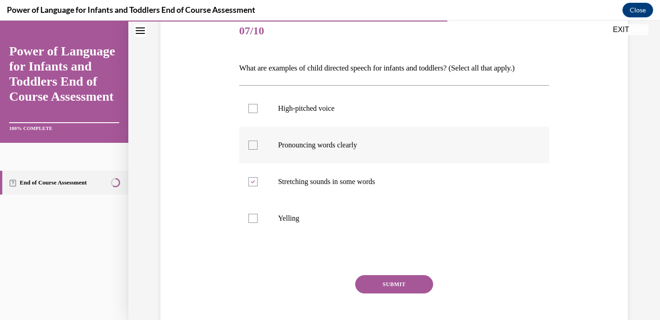
checkbox input "true"
click at [380, 101] on label "High-pitched voice" at bounding box center [394, 108] width 310 height 37
click at [258, 104] on input "High-pitched voice" at bounding box center [252, 108] width 9 height 9
checkbox input "true"
click at [383, 280] on button "SUBMIT" at bounding box center [394, 285] width 78 height 18
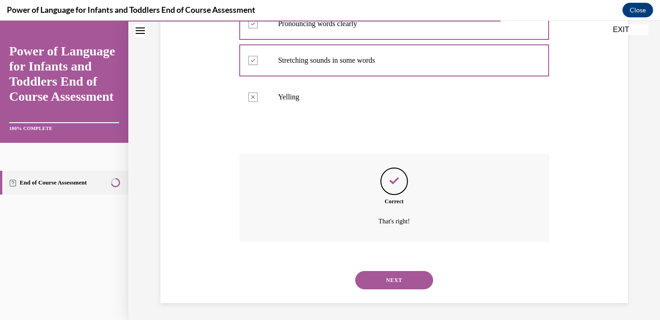
scroll to position [237, 0]
click at [376, 271] on button "NEXT" at bounding box center [394, 279] width 78 height 18
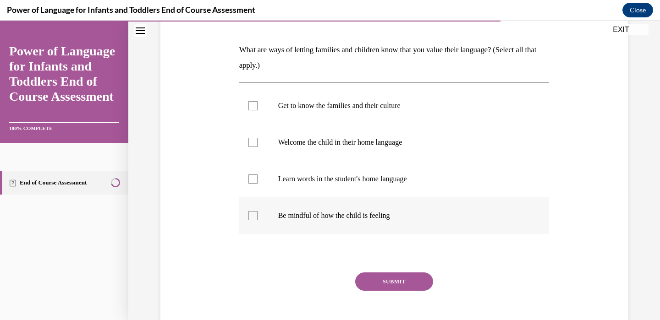
scroll to position [132, 0]
click at [353, 210] on label "Be mindful of how the child is feeling" at bounding box center [394, 216] width 310 height 37
click at [258, 212] on input "Be mindful of how the child is feeling" at bounding box center [252, 216] width 9 height 9
checkbox input "true"
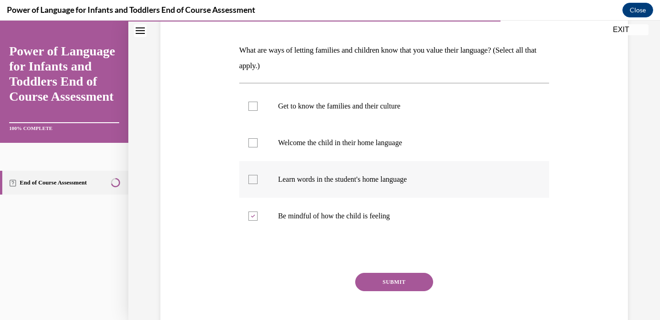
click at [354, 179] on p "Learn words in the student's home language" at bounding box center [402, 179] width 248 height 9
click at [258, 179] on input "Learn words in the student's home language" at bounding box center [252, 179] width 9 height 9
checkbox input "true"
click at [365, 144] on p "Welcome the child in their home language" at bounding box center [402, 142] width 248 height 9
click at [258, 144] on input "Welcome the child in their home language" at bounding box center [252, 142] width 9 height 9
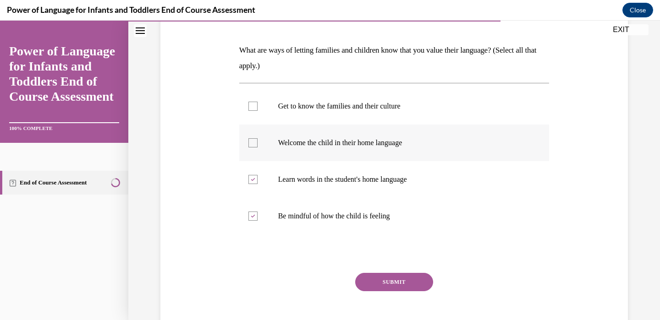
checkbox input "true"
click at [372, 121] on label "Get to know the families and their culture" at bounding box center [394, 106] width 310 height 37
click at [258, 111] on input "Get to know the families and their culture" at bounding box center [252, 106] width 9 height 9
checkbox input "true"
click at [372, 273] on button "SUBMIT" at bounding box center [394, 282] width 78 height 18
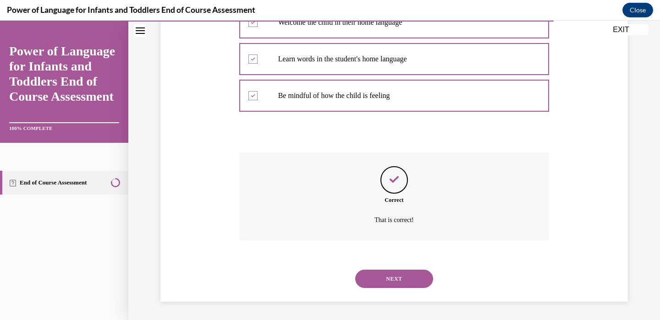
click at [372, 273] on button "NEXT" at bounding box center [394, 279] width 78 height 18
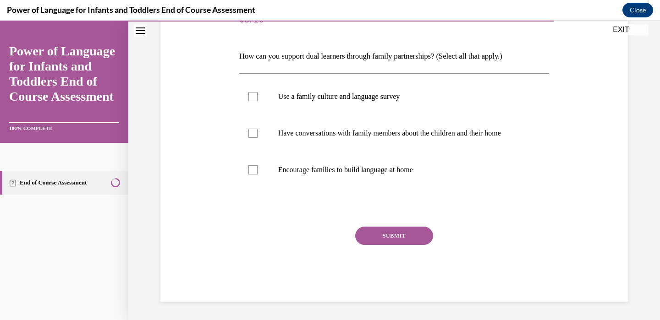
scroll to position [102, 0]
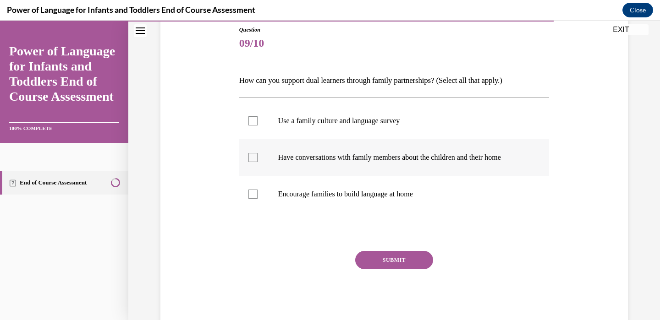
click at [369, 152] on label "Have conversations with family members about the children and their home" at bounding box center [394, 157] width 310 height 37
click at [258, 153] on input "Have conversations with family members about the children and their home" at bounding box center [252, 157] width 9 height 9
checkbox input "true"
click at [369, 204] on label "Encourage families to build language at home" at bounding box center [394, 194] width 310 height 37
click at [258, 199] on input "Encourage families to build language at home" at bounding box center [252, 194] width 9 height 9
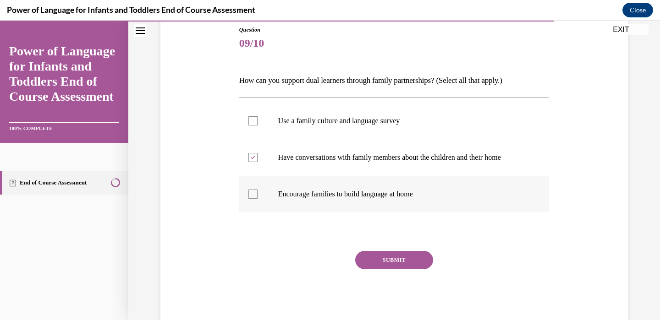
checkbox input "true"
click at [381, 250] on div "Question 09/10 How can you support dual learners through family partnerships? (…" at bounding box center [394, 176] width 310 height 301
click at [381, 257] on button "SUBMIT" at bounding box center [394, 260] width 78 height 18
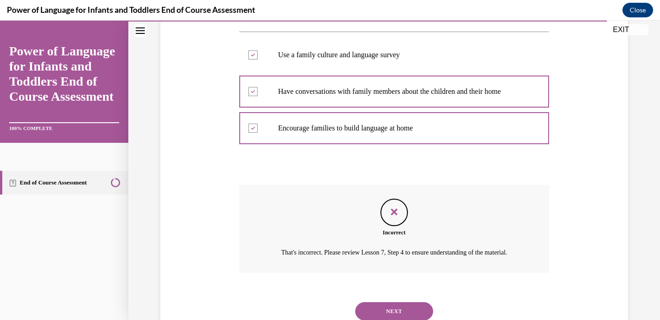
scroll to position [211, 0]
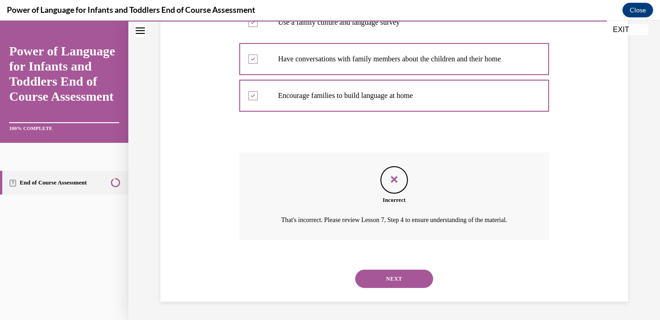
click at [380, 278] on button "NEXT" at bounding box center [394, 279] width 78 height 18
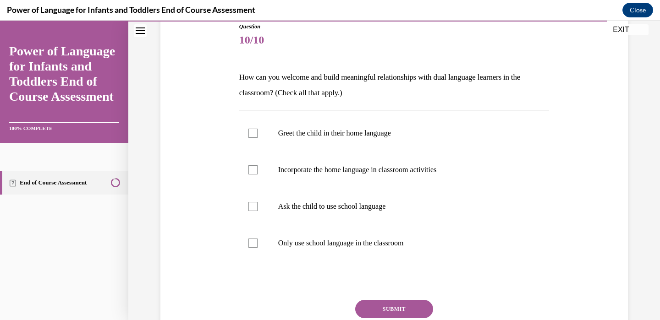
scroll to position [106, 0]
click at [367, 174] on label "Incorporate the home language in classroom activities" at bounding box center [394, 169] width 310 height 37
click at [258, 174] on input "Incorporate the home language in classroom activities" at bounding box center [252, 169] width 9 height 9
checkbox input "true"
click at [378, 146] on label "Greet the child in their home language" at bounding box center [394, 132] width 310 height 37
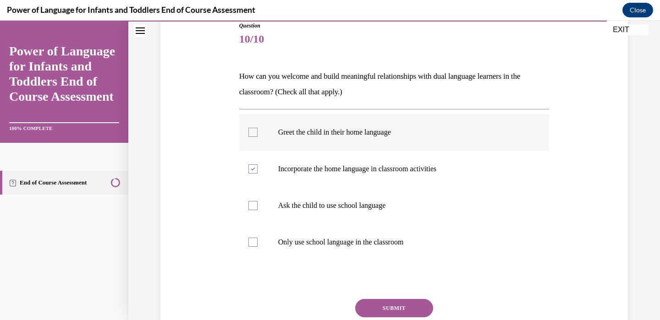
click at [258, 137] on input "Greet the child in their home language" at bounding box center [252, 132] width 9 height 9
checkbox input "true"
click at [373, 303] on button "SUBMIT" at bounding box center [394, 308] width 78 height 18
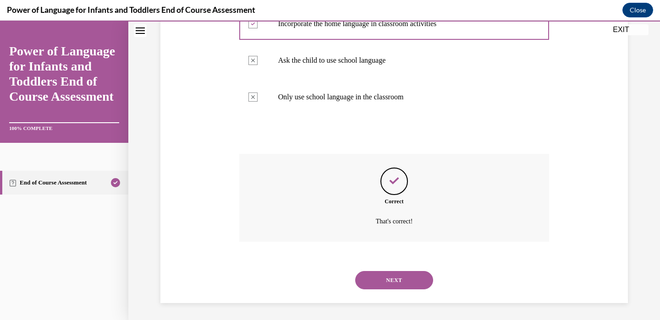
scroll to position [253, 0]
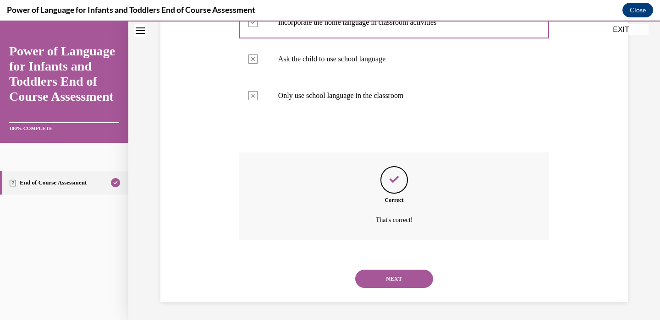
click at [378, 287] on button "NEXT" at bounding box center [394, 279] width 78 height 18
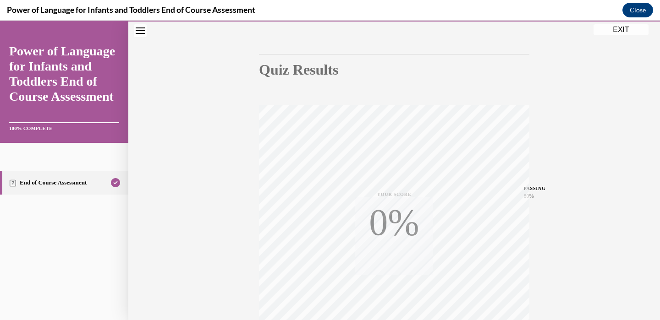
scroll to position [170, 0]
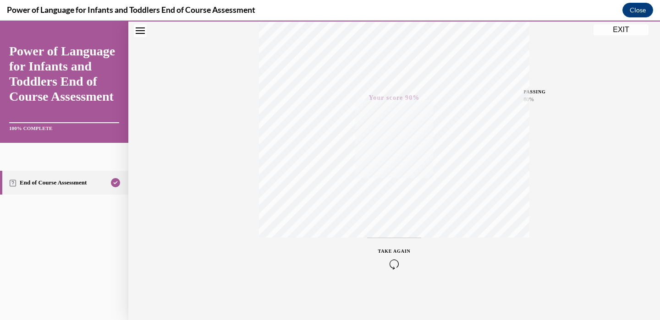
click at [625, 29] on button "EXIT" at bounding box center [621, 29] width 55 height 11
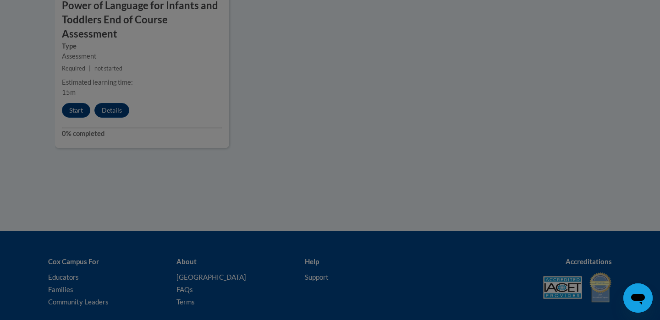
scroll to position [1169, 0]
click at [458, 155] on div at bounding box center [330, 160] width 660 height 320
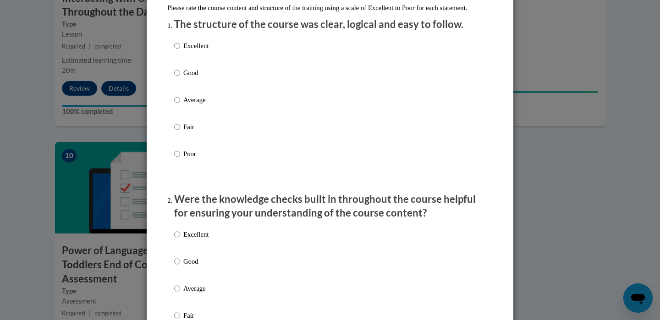
scroll to position [186, 0]
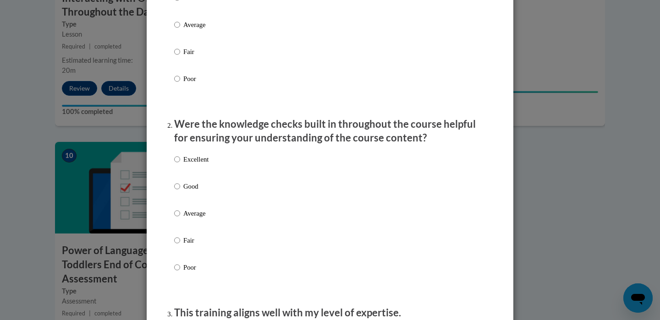
radio input "true"
click at [182, 199] on label "Good" at bounding box center [191, 194] width 34 height 25
click at [180, 192] on input "Good" at bounding box center [177, 187] width 6 height 10
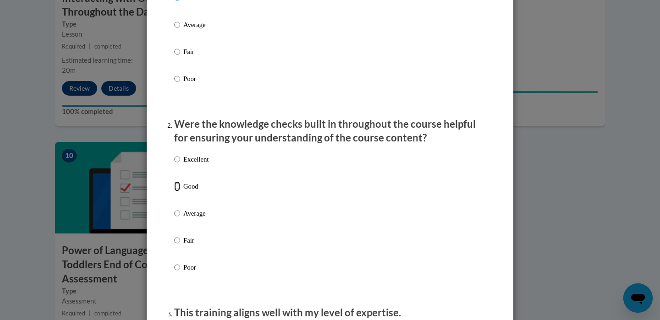
radio input "true"
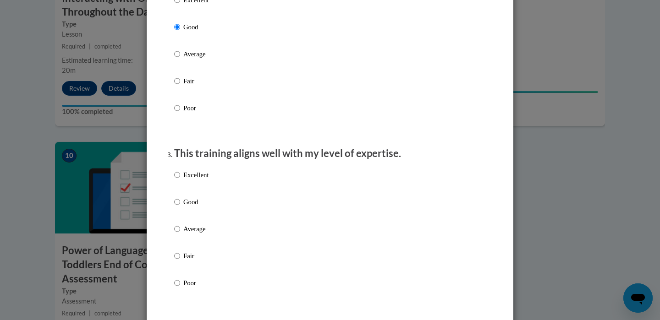
click at [185, 207] on p "Good" at bounding box center [195, 202] width 25 height 10
click at [180, 207] on input "Good" at bounding box center [177, 202] width 6 height 10
radio input "true"
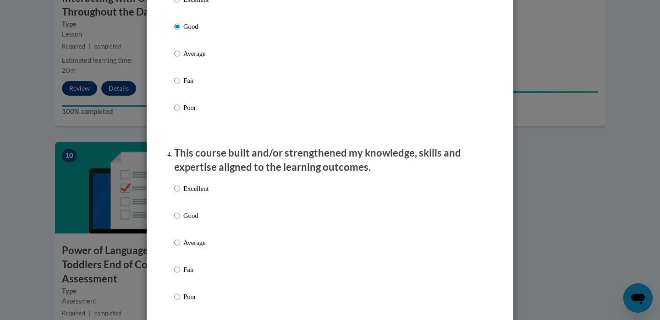
click at [185, 209] on label "Excellent" at bounding box center [191, 196] width 34 height 25
click at [180, 194] on input "Excellent" at bounding box center [177, 189] width 6 height 10
radio input "true"
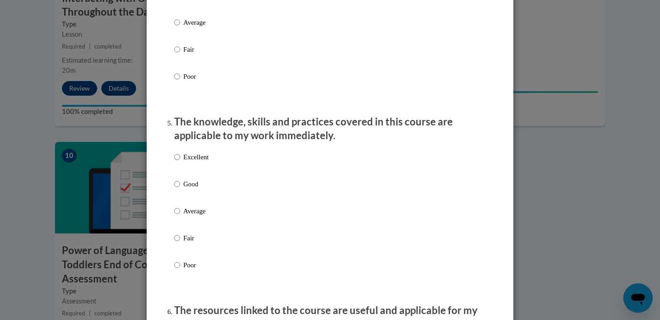
click at [185, 216] on p "Average" at bounding box center [195, 211] width 25 height 10
click at [180, 216] on input "Average" at bounding box center [177, 211] width 6 height 10
radio input "true"
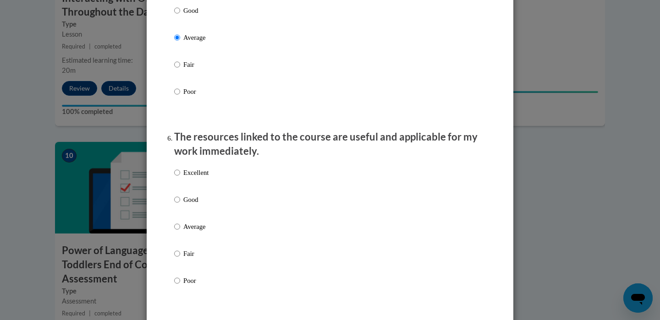
click at [185, 216] on label "Good" at bounding box center [191, 207] width 34 height 25
click at [180, 205] on input "Good" at bounding box center [177, 200] width 6 height 10
radio input "true"
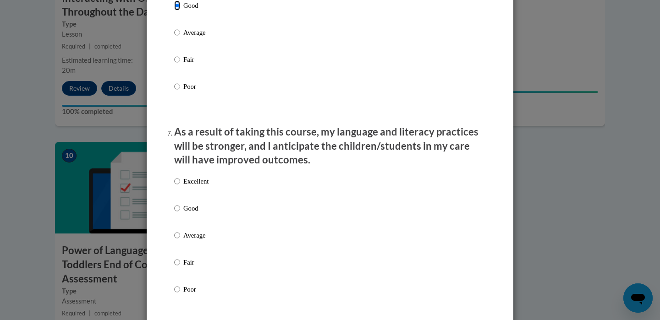
scroll to position [1112, 0]
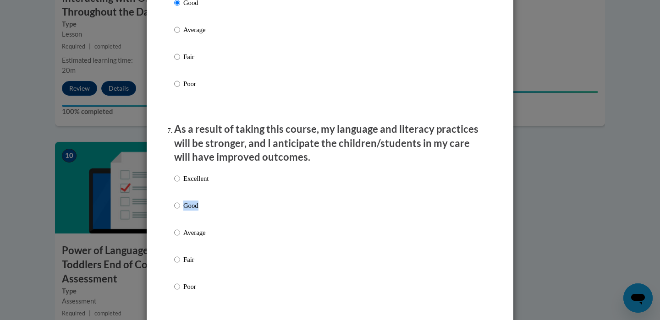
click at [181, 215] on label "Good" at bounding box center [191, 213] width 34 height 25
click at [180, 211] on input "Good" at bounding box center [177, 206] width 6 height 10
radio input "true"
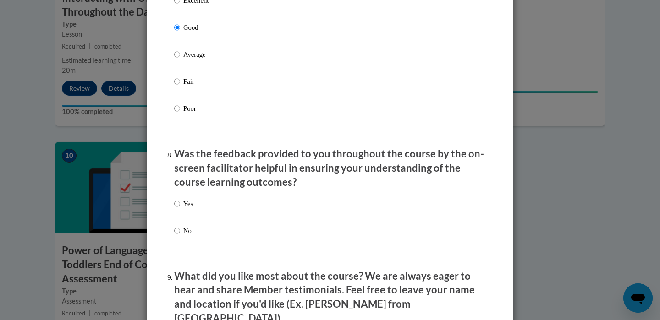
click at [181, 214] on label "Yes" at bounding box center [183, 211] width 19 height 25
click at [180, 209] on input "Yes" at bounding box center [177, 204] width 6 height 10
radio input "true"
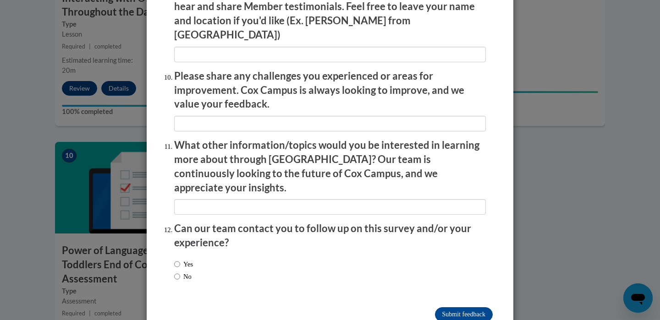
scroll to position [1587, 0]
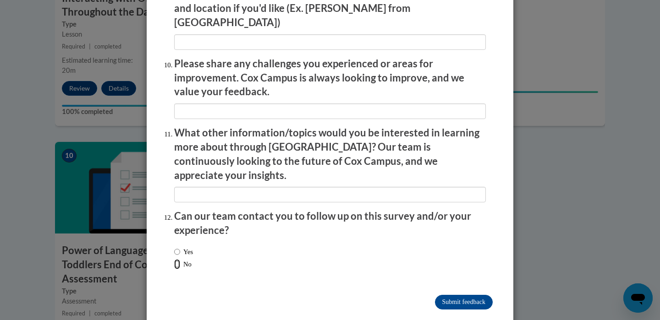
click at [177, 259] on input "No" at bounding box center [177, 264] width 6 height 10
radio input "true"
click at [457, 295] on input "Submit feedback" at bounding box center [464, 302] width 58 height 15
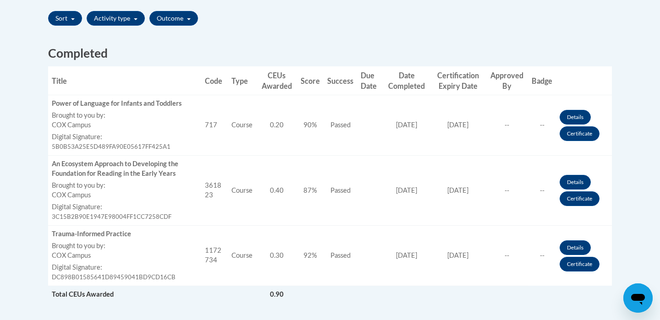
scroll to position [328, 0]
click at [574, 135] on link "Certificate" at bounding box center [580, 134] width 40 height 15
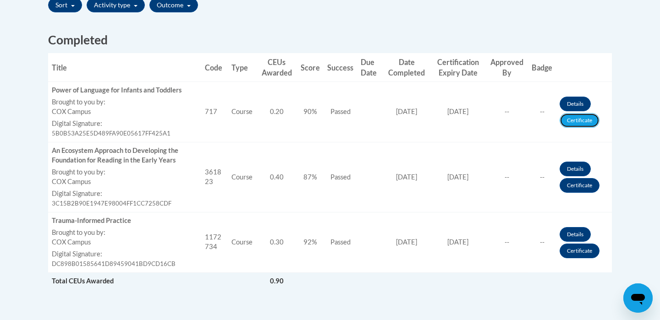
scroll to position [347, 0]
